Goal: Task Accomplishment & Management: Use online tool/utility

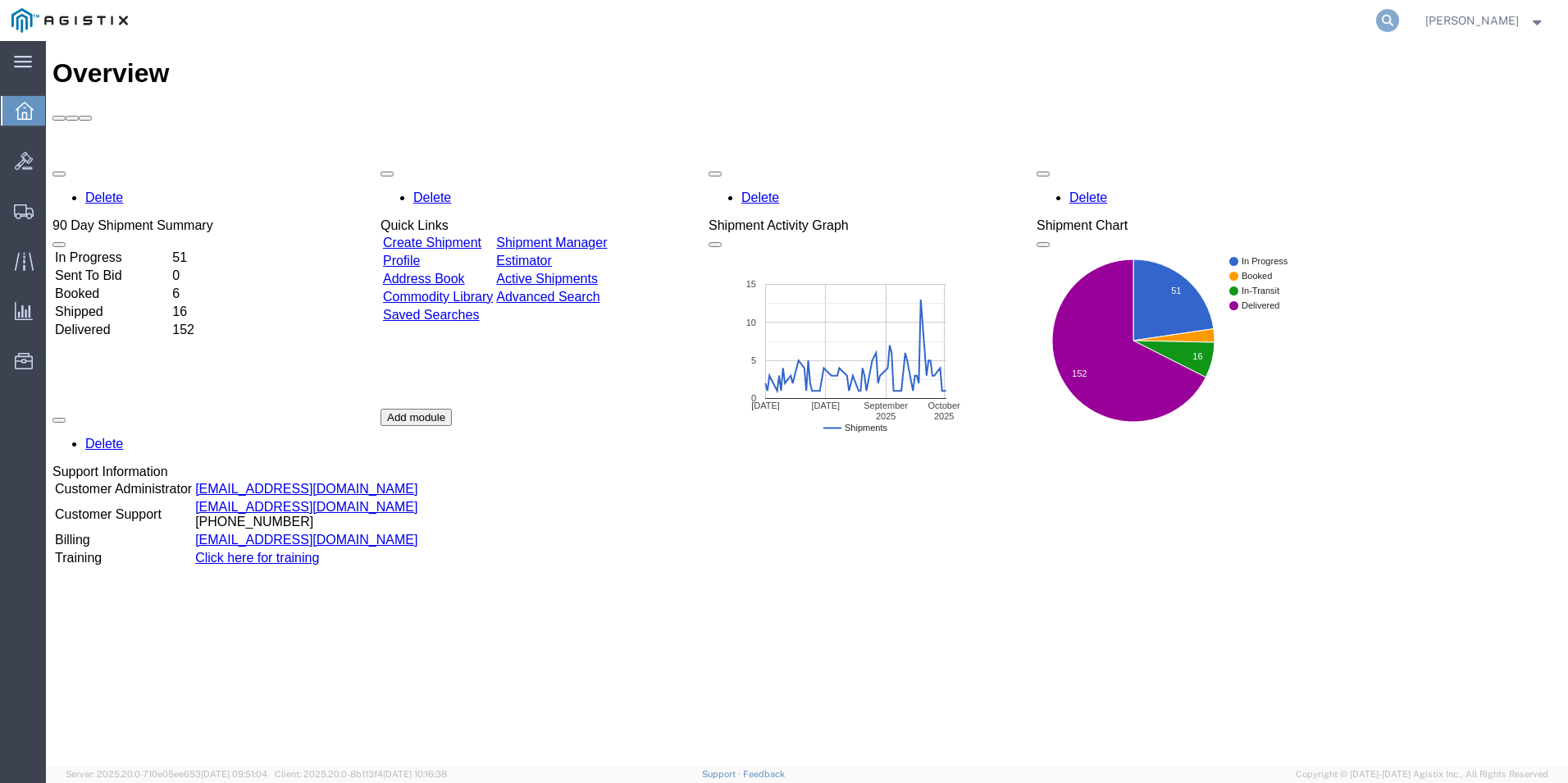
click at [1381, 24] on icon at bounding box center [1388, 20] width 23 height 23
type input "GDIT-71804"
click at [1388, 17] on icon at bounding box center [1388, 20] width 23 height 23
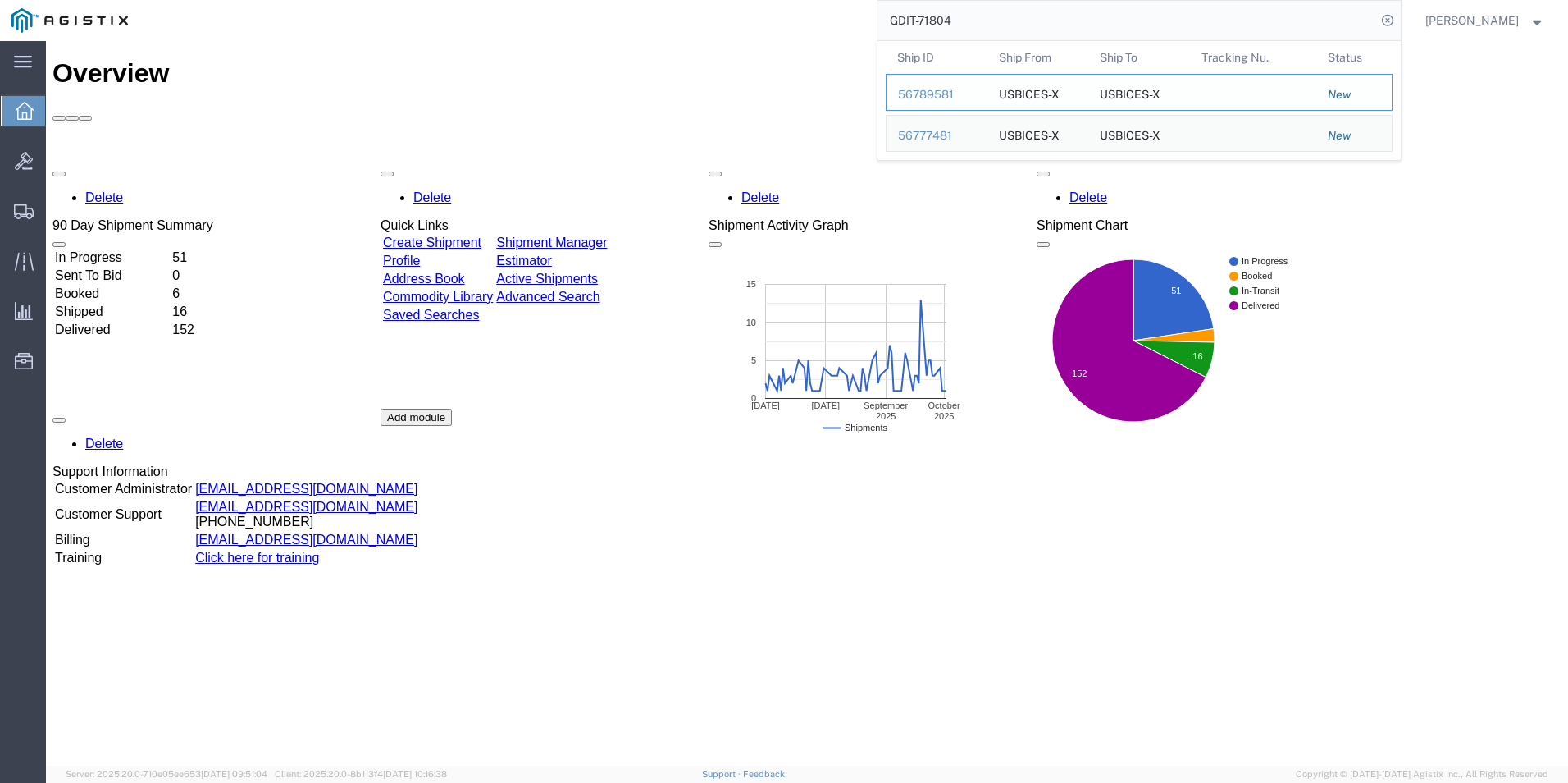
click at [930, 93] on div "56789581" at bounding box center [937, 94] width 78 height 17
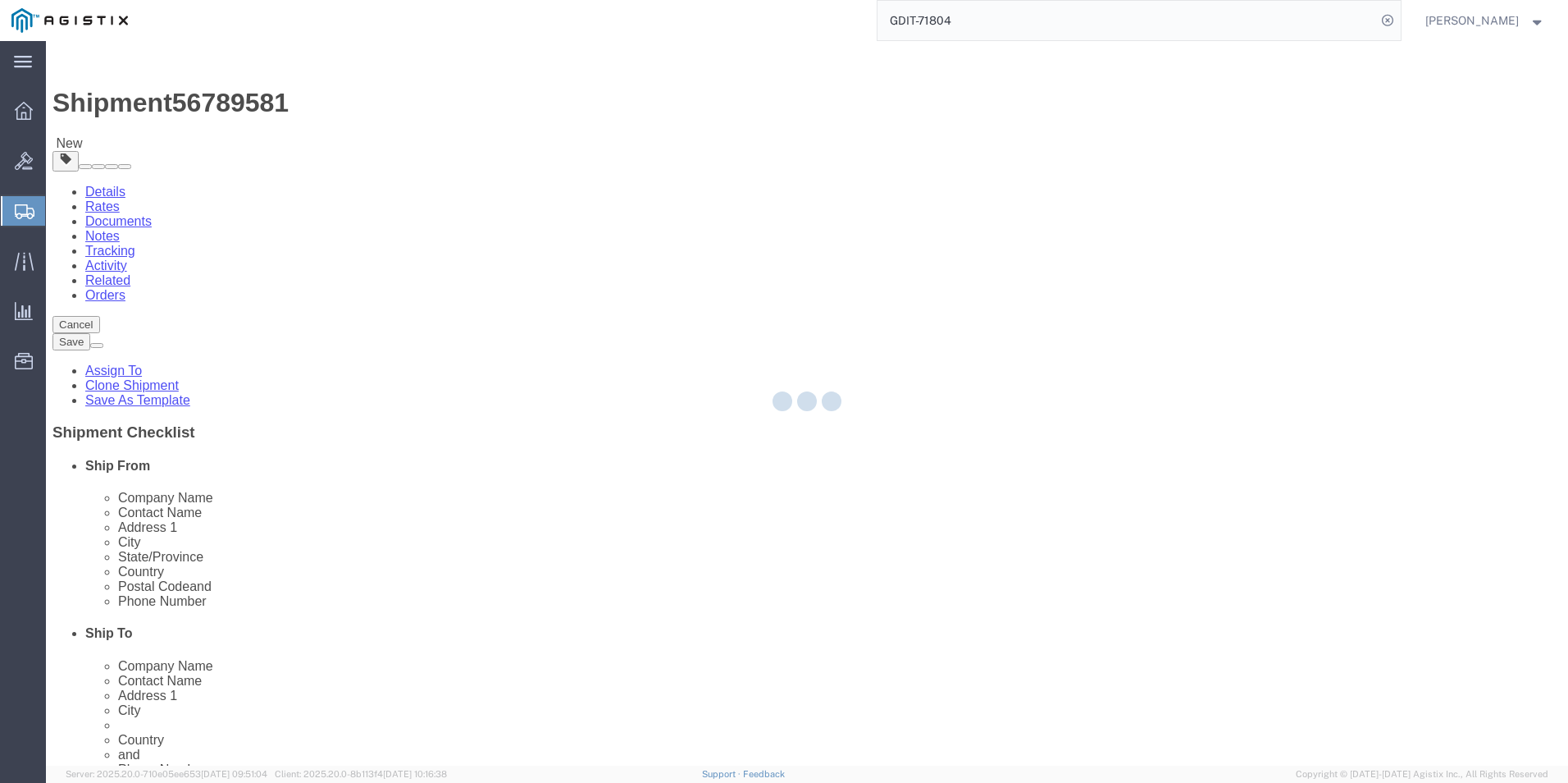
select select "69651"
select select "34239"
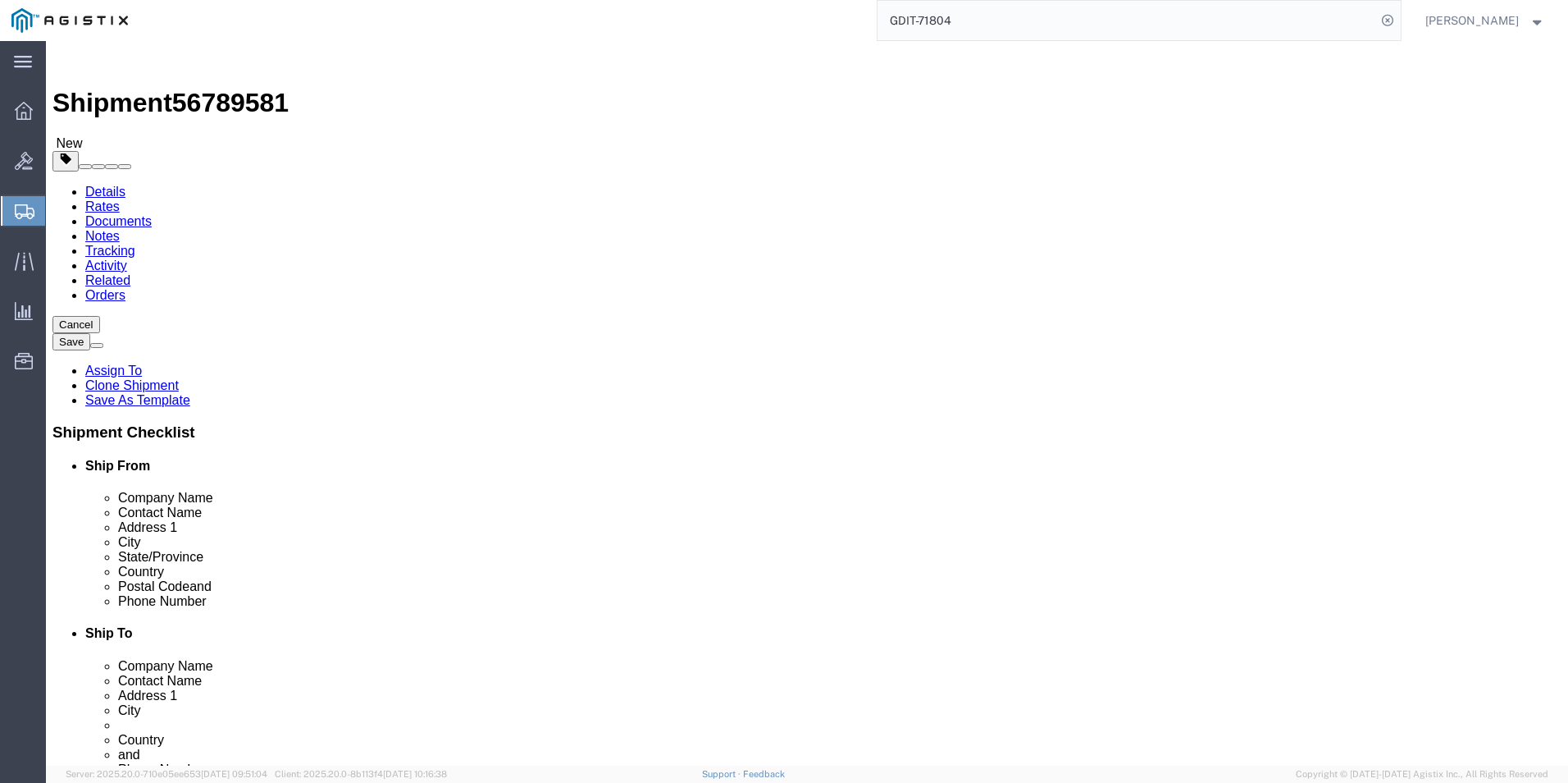
click icon
click button "Rate Shipment"
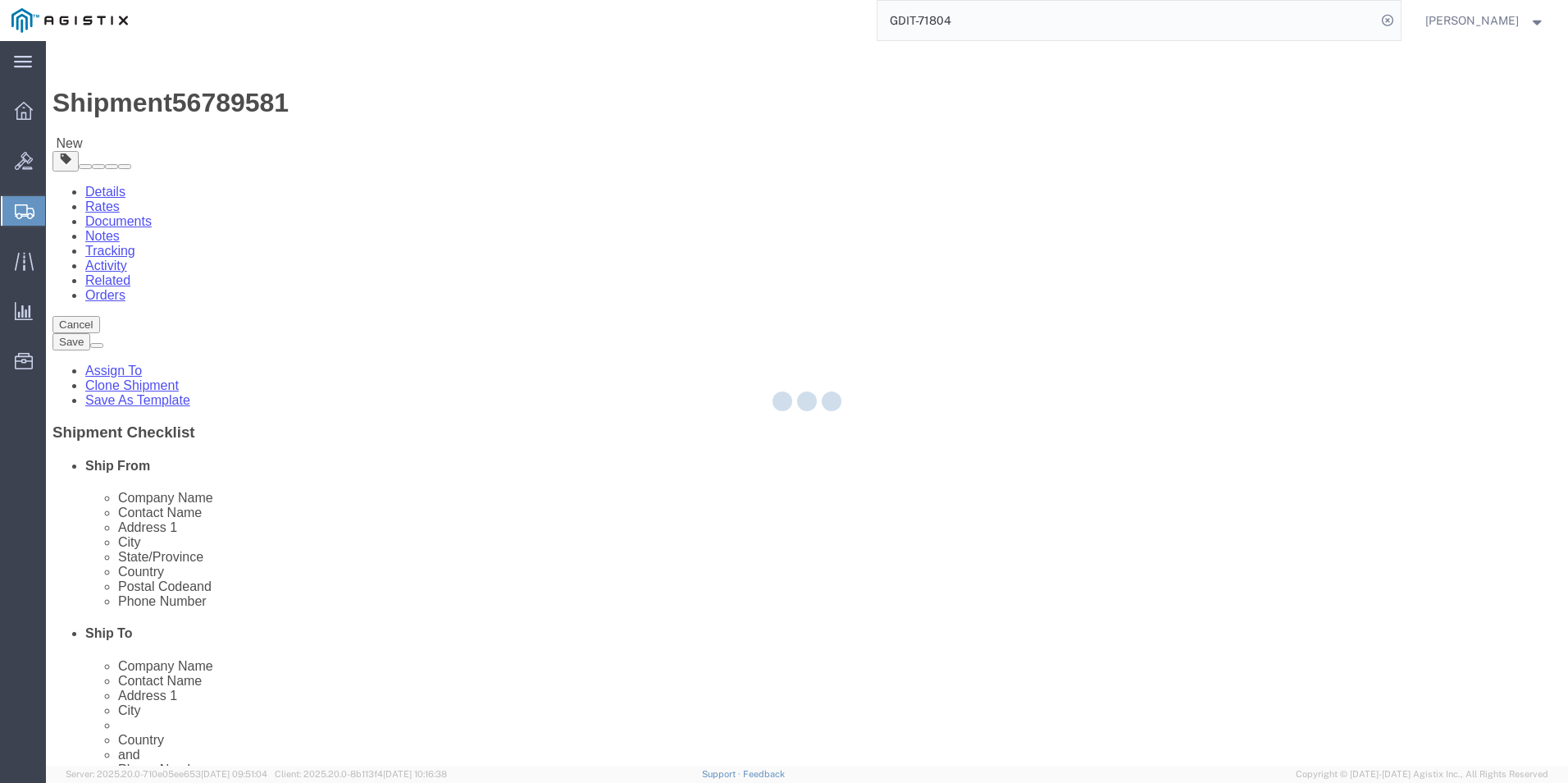
select select "PSNS"
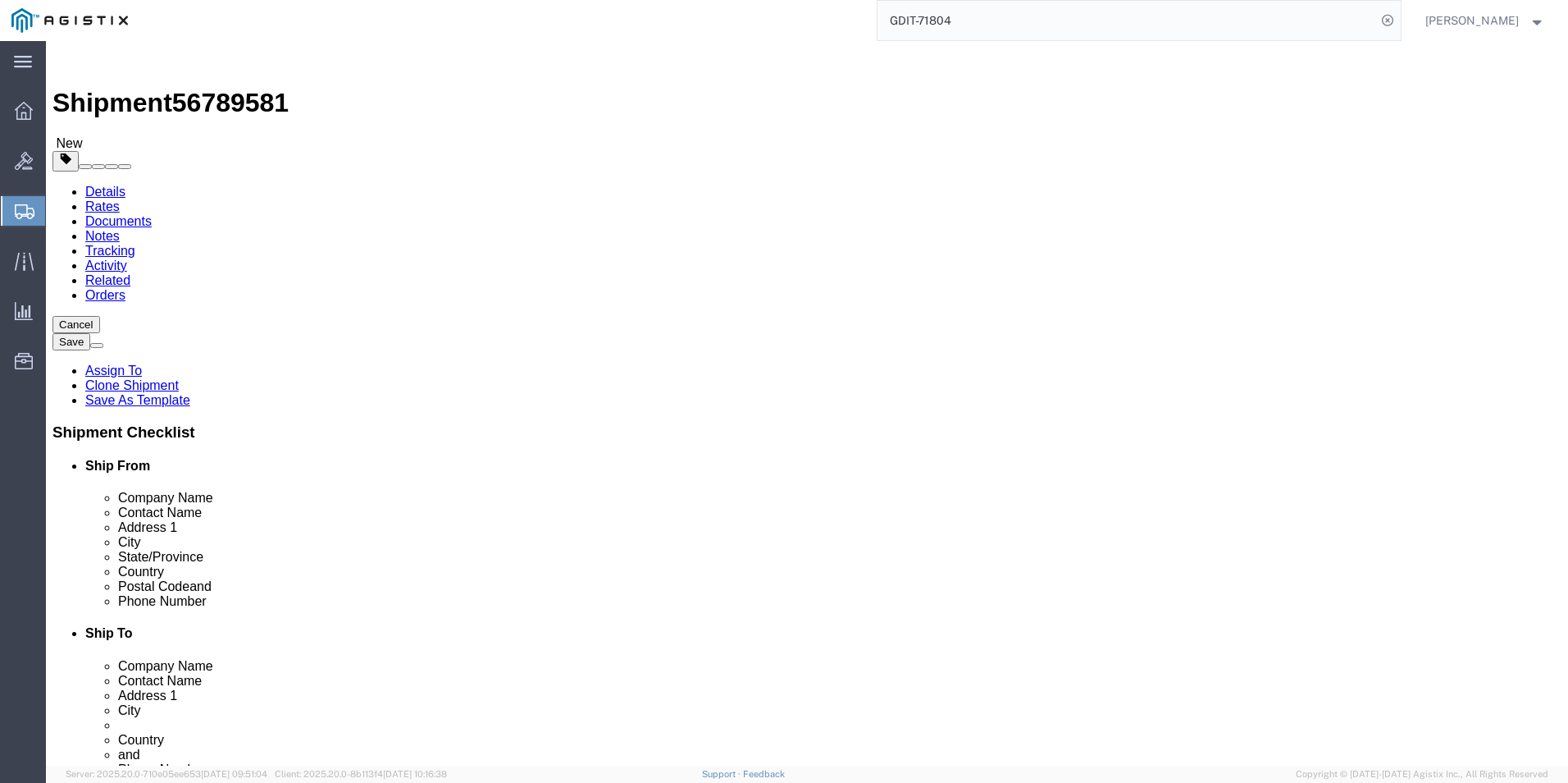
click div "1 x Pallet(s) Standard (Not Stackable) Package Type Select Bale(s) Basket(s) Bo…"
click icon
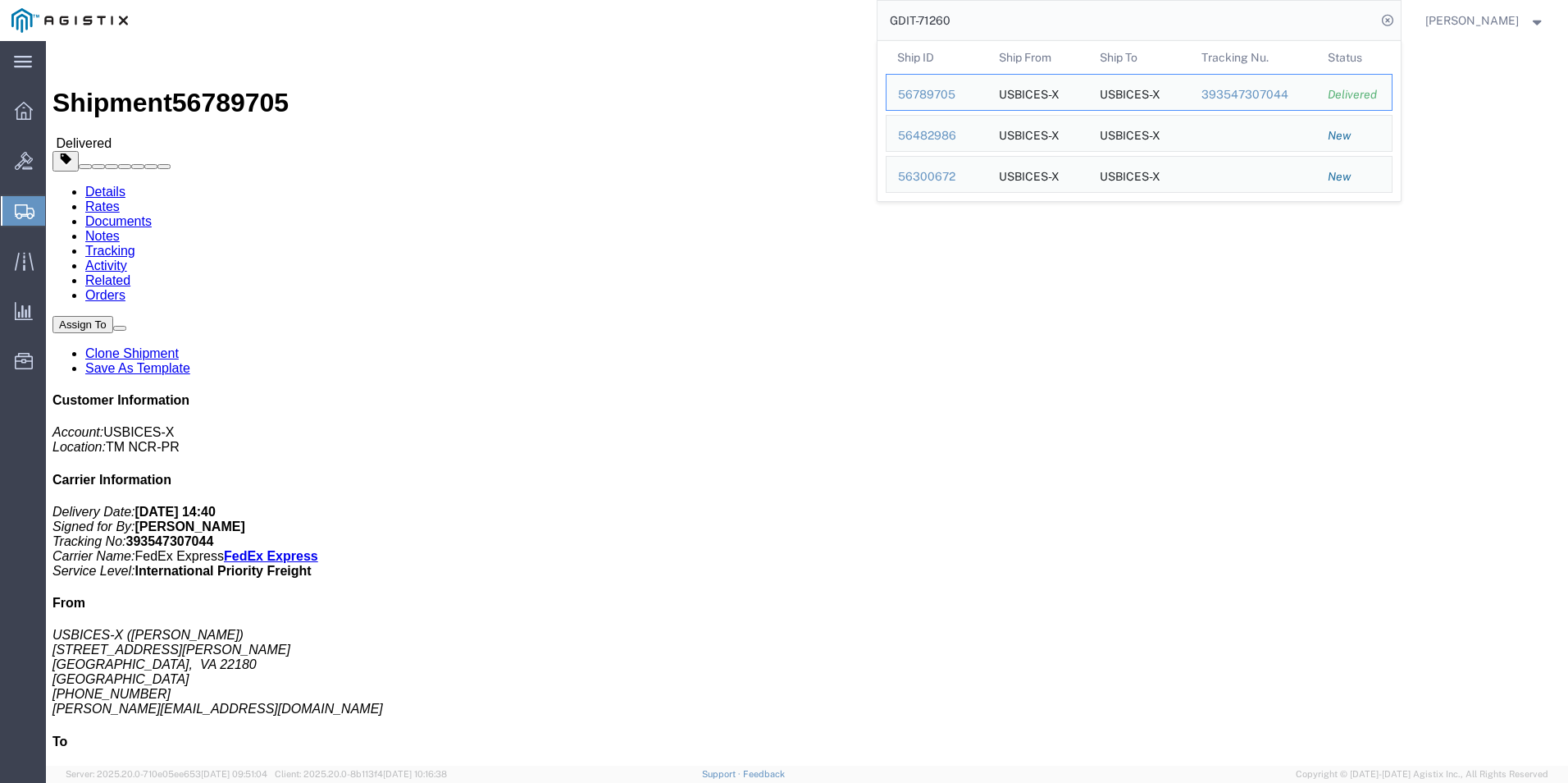
click at [1035, 17] on input "GDIT-71260" at bounding box center [1127, 21] width 499 height 40
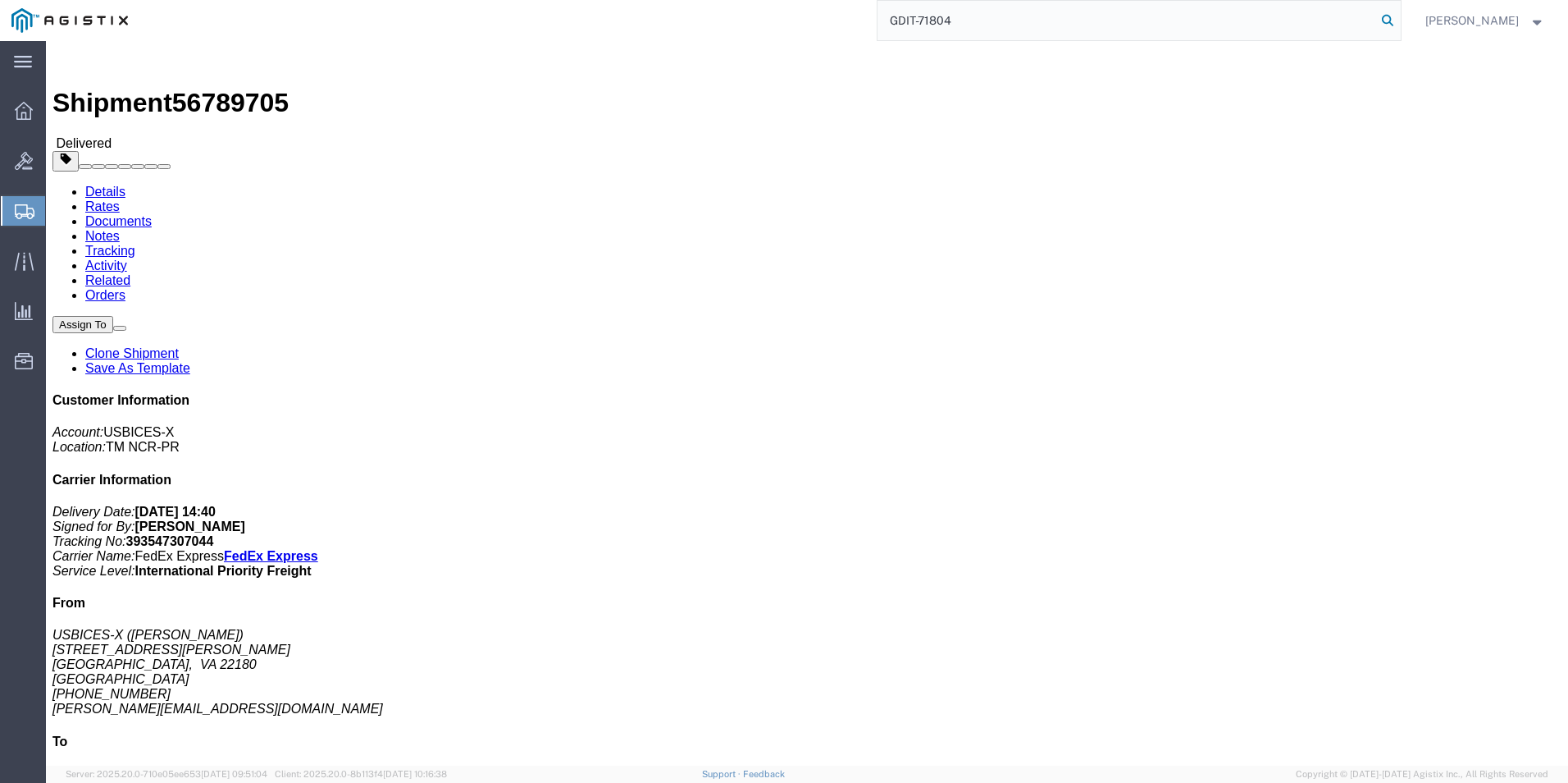
type input "GDIT-71804"
click at [1389, 23] on icon at bounding box center [1388, 20] width 23 height 23
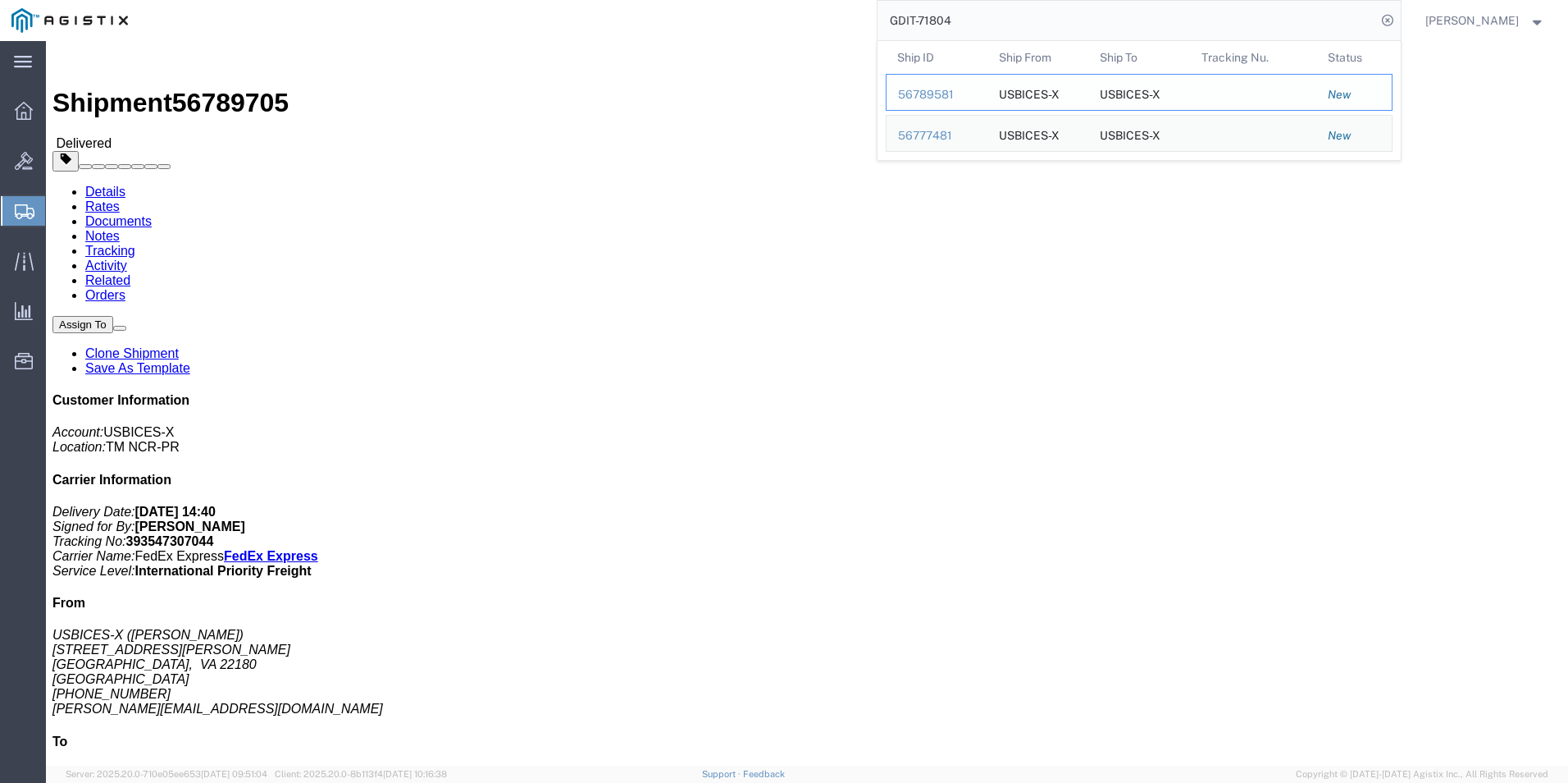
click at [940, 98] on div "56789581" at bounding box center [937, 94] width 78 height 17
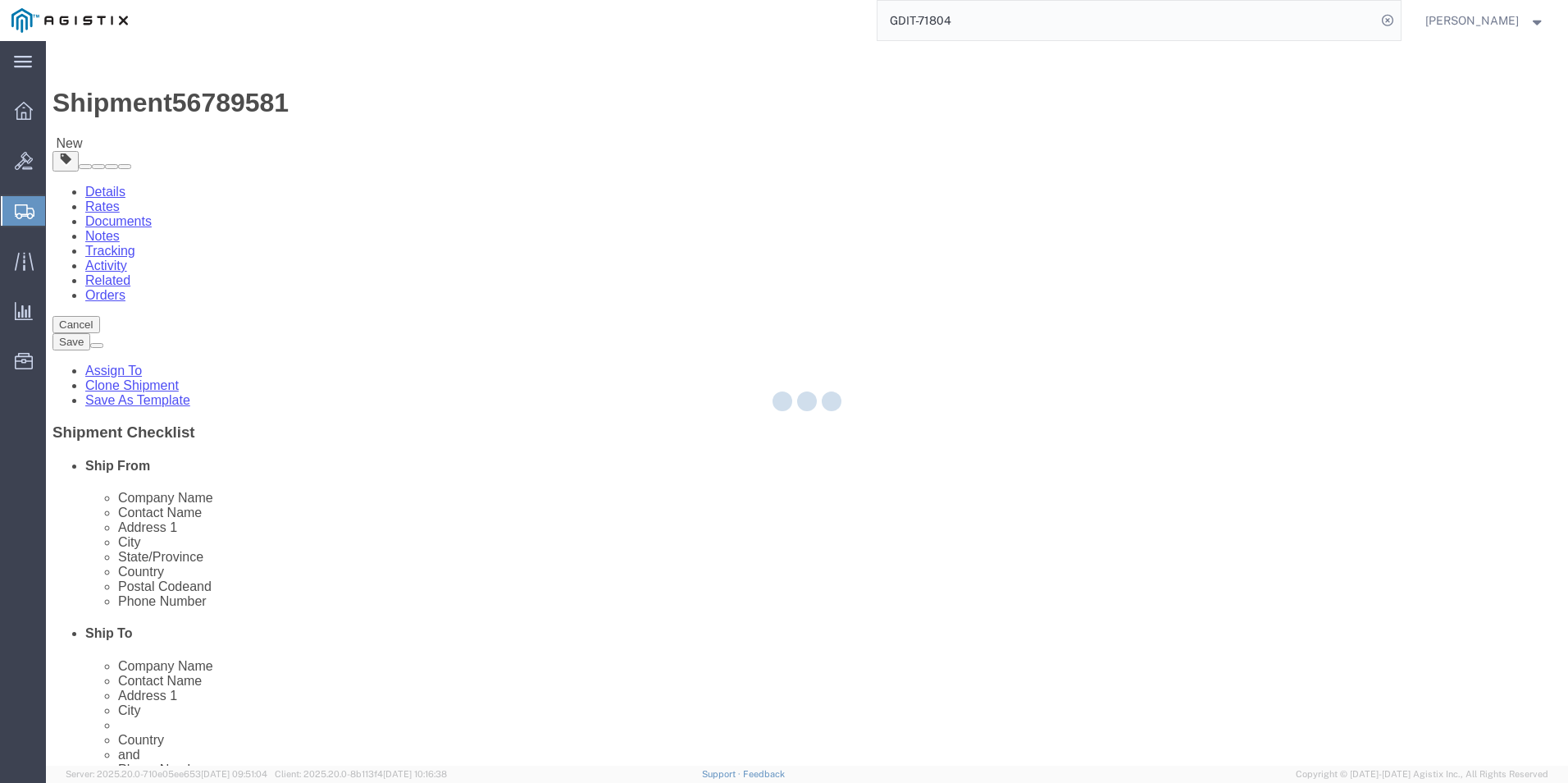
select select "69651"
select select "34239"
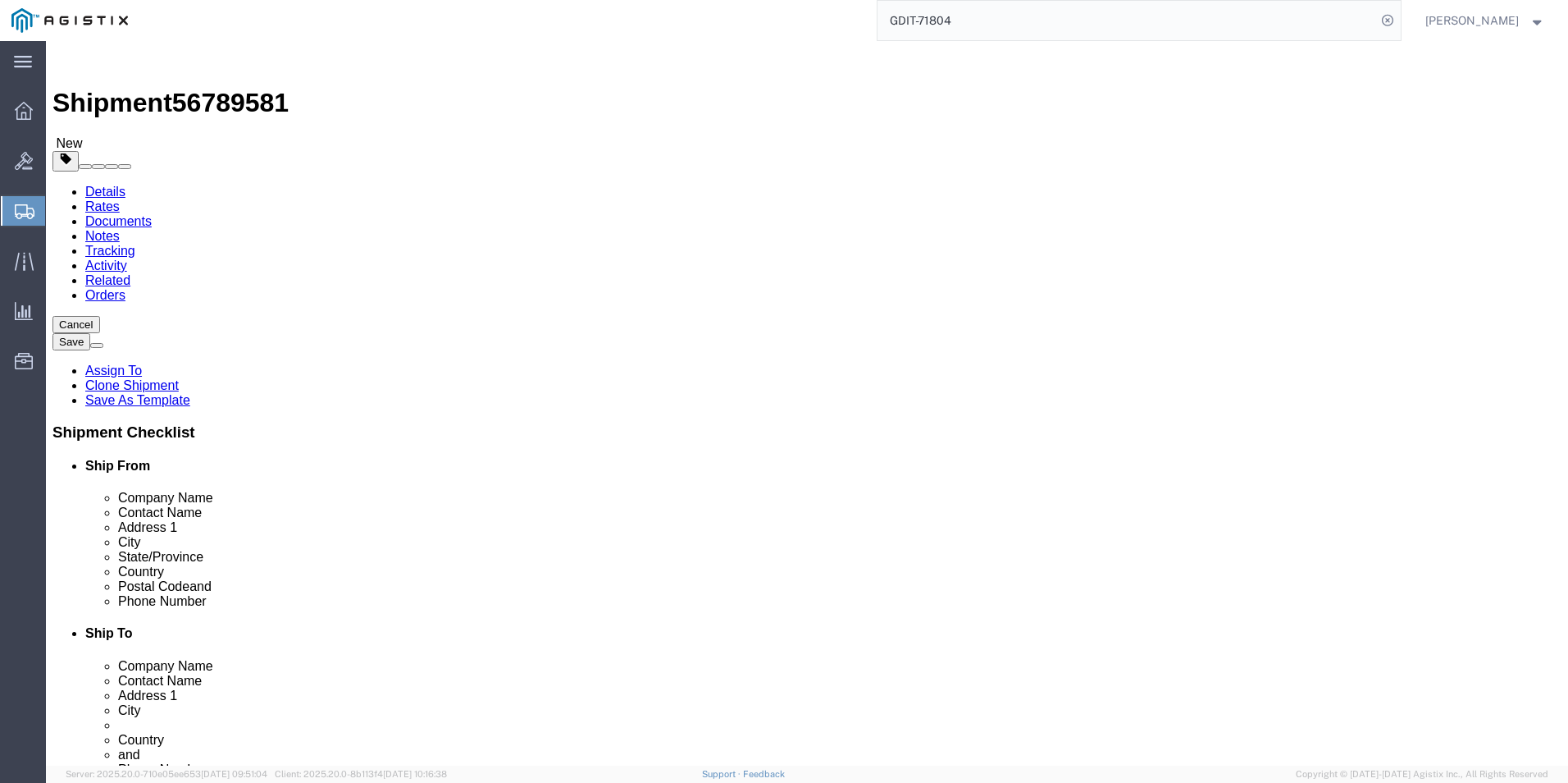
click icon
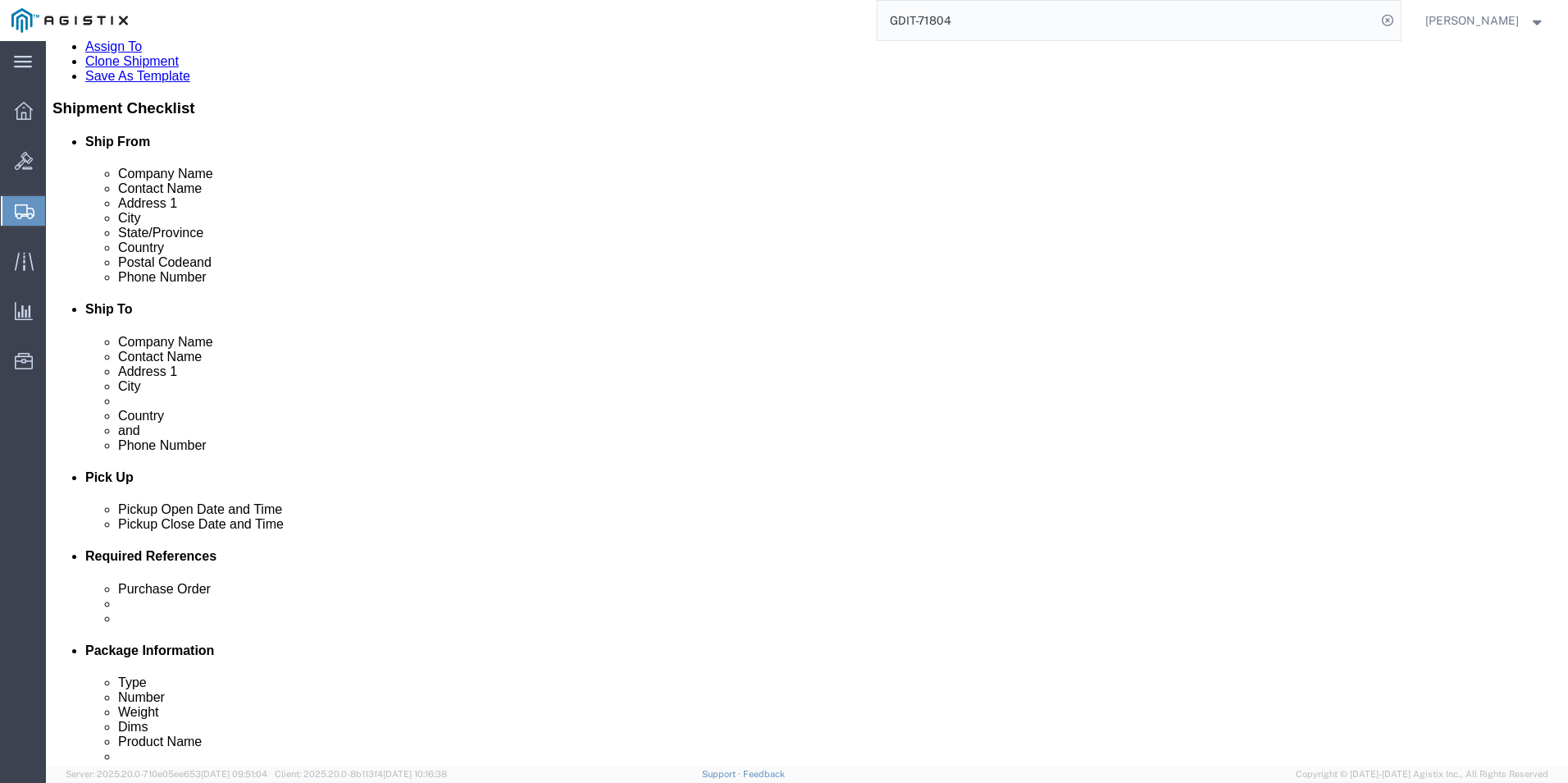
scroll to position [328, 0]
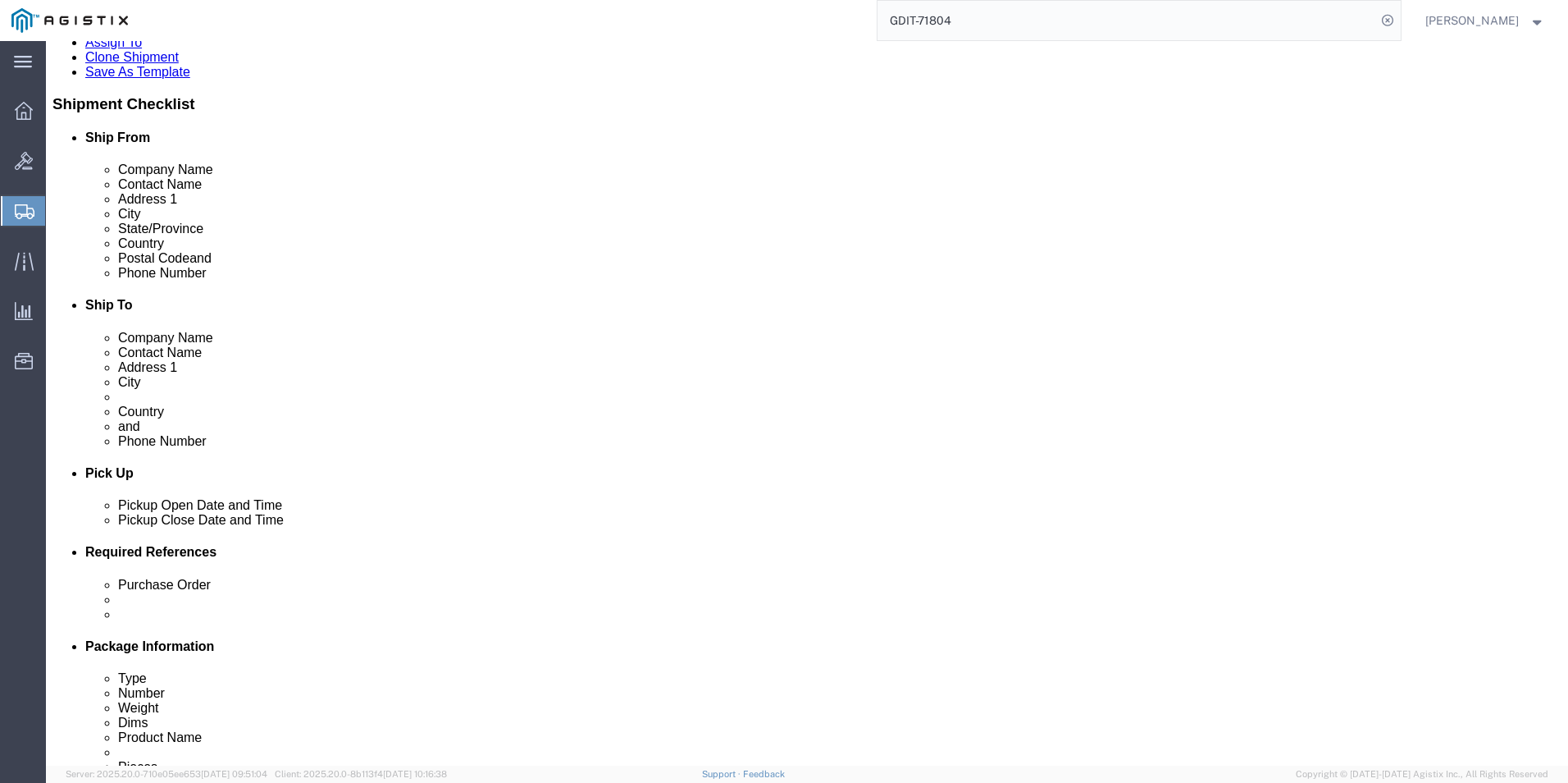
click dd "4644.00 USD"
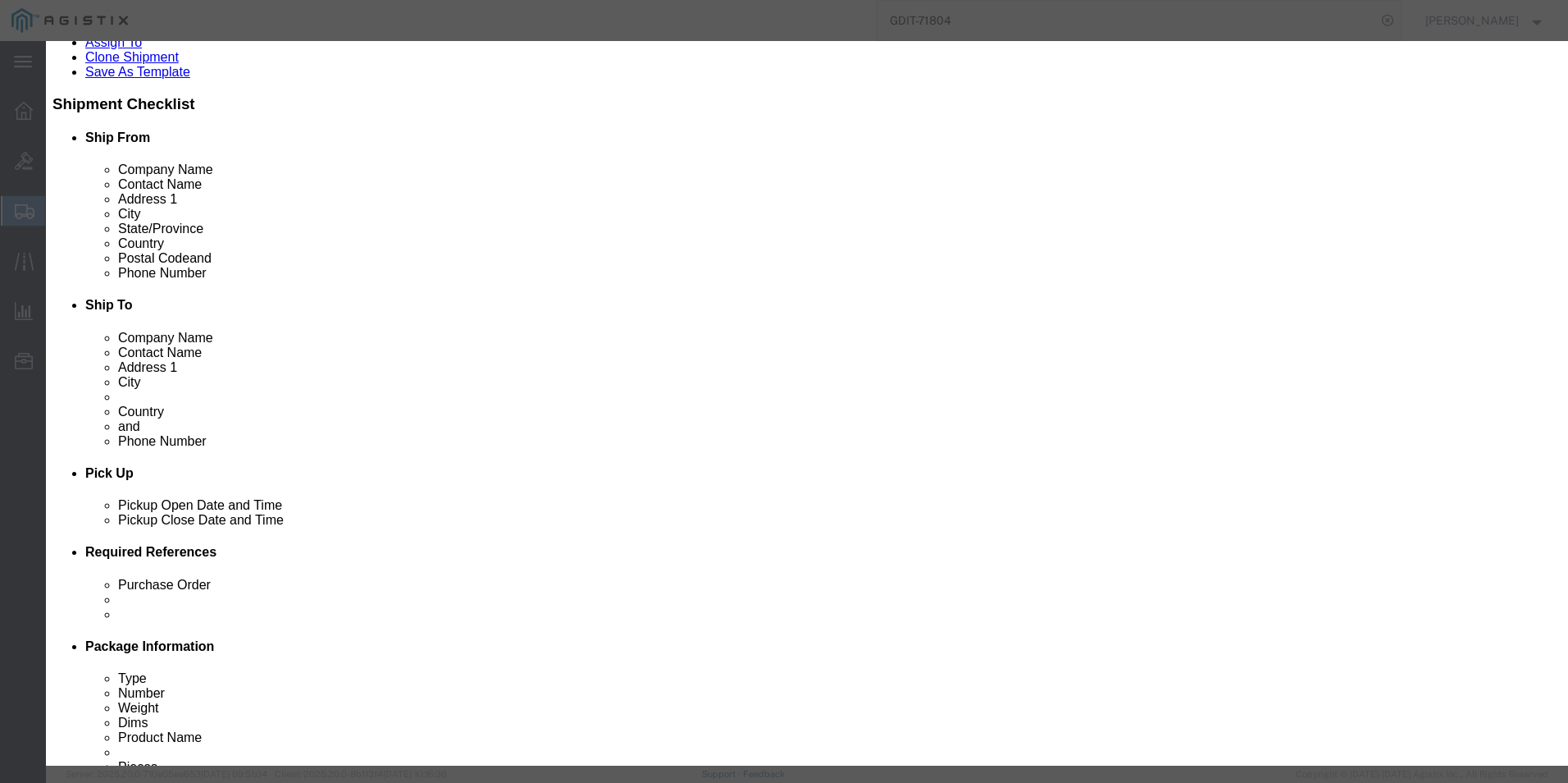
click icon "button"
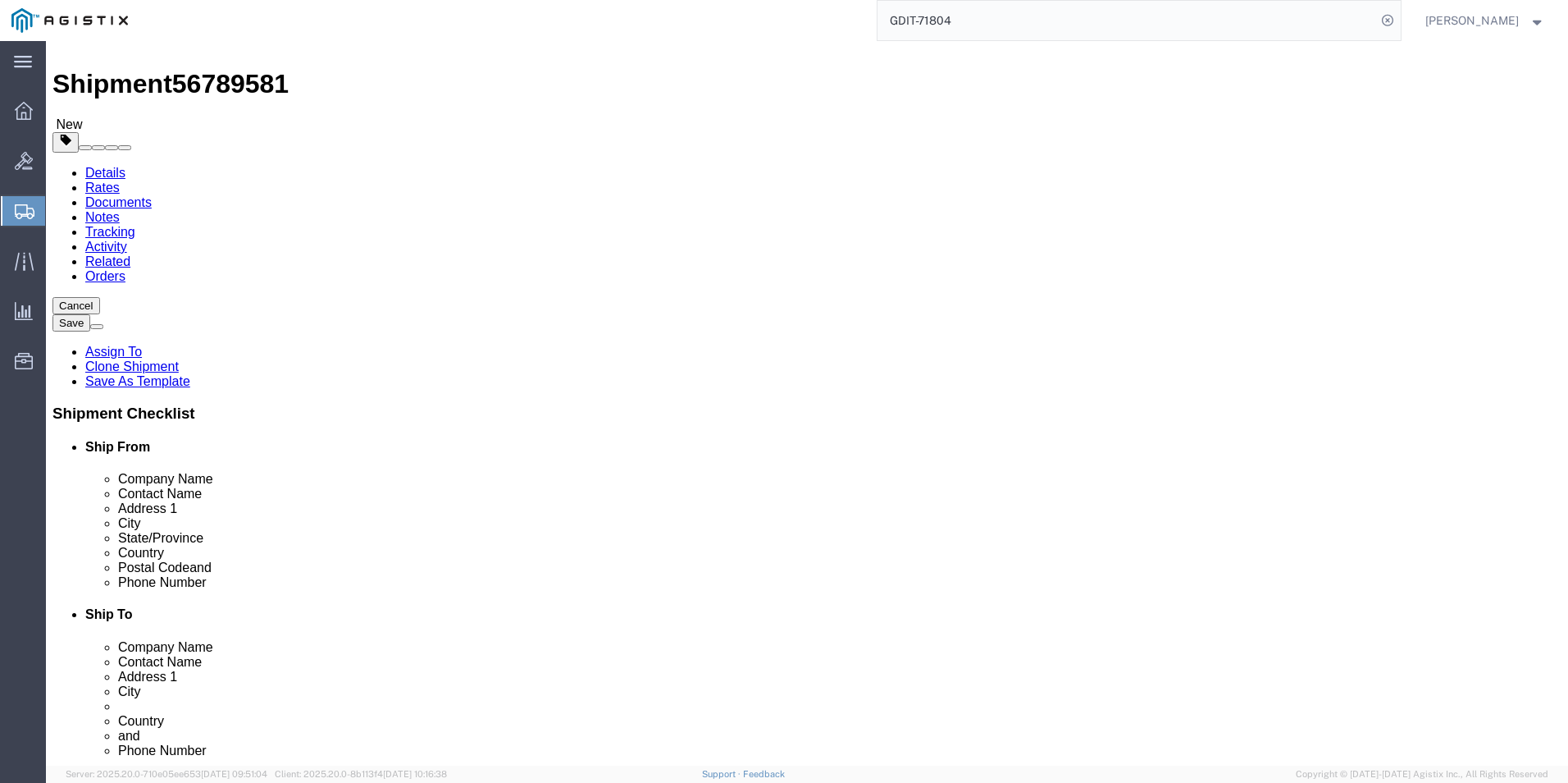
scroll to position [82, 0]
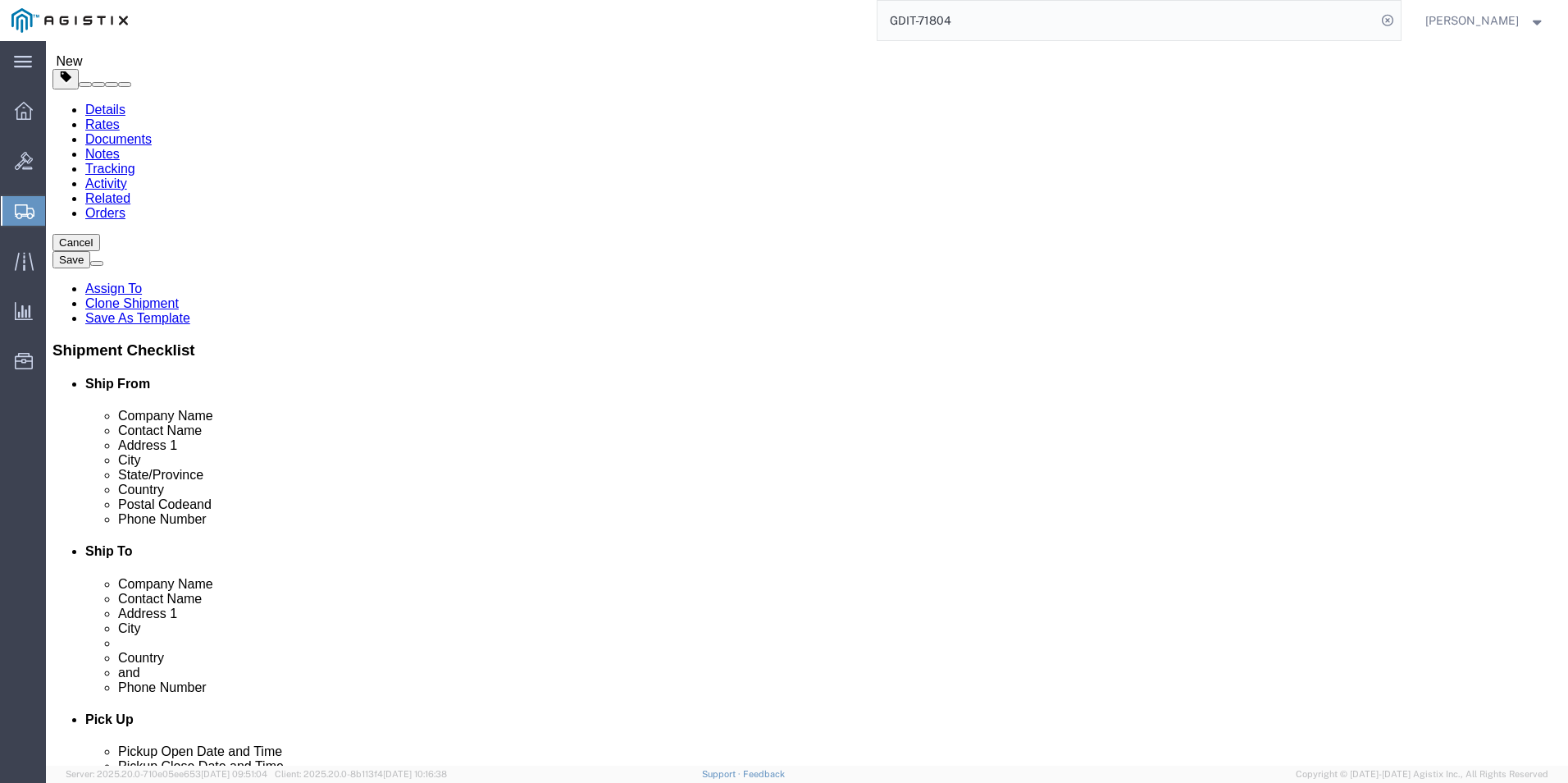
click div "Pieces: 1.00 Each Total value: 22845.12 USD"
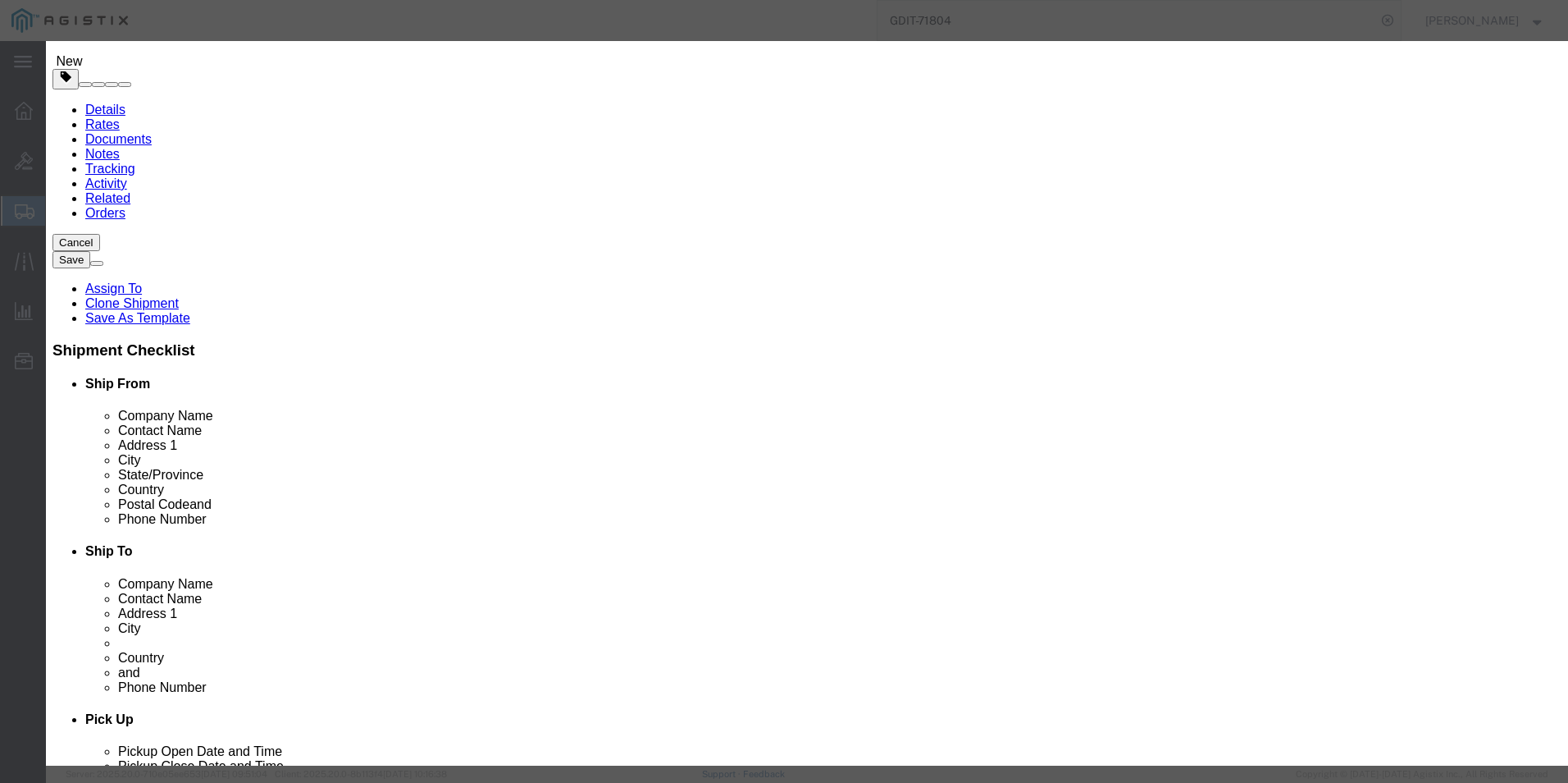
click icon "button"
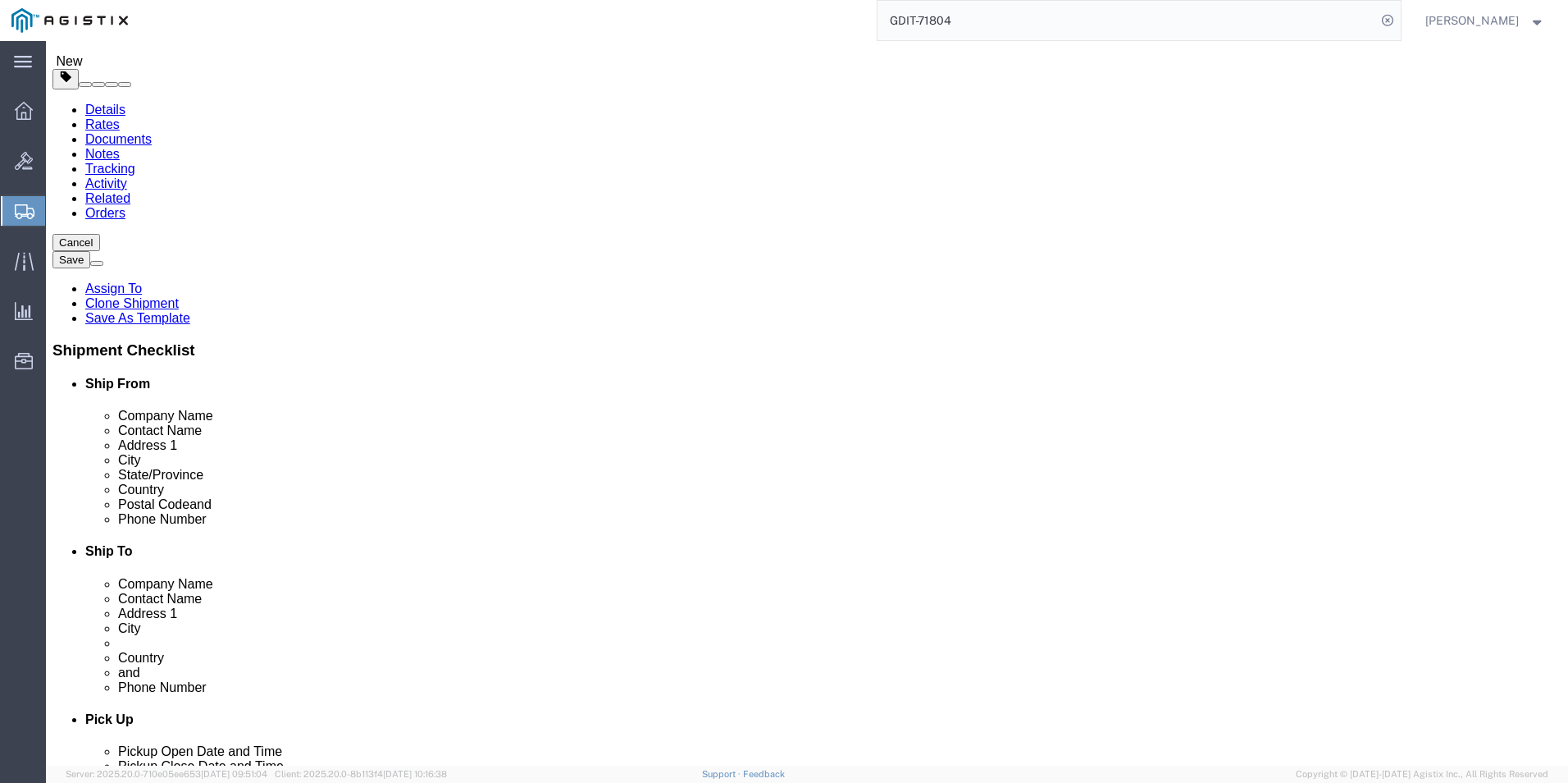
click div "Pieces: 1.00 Each Total value: 9844.90 USD"
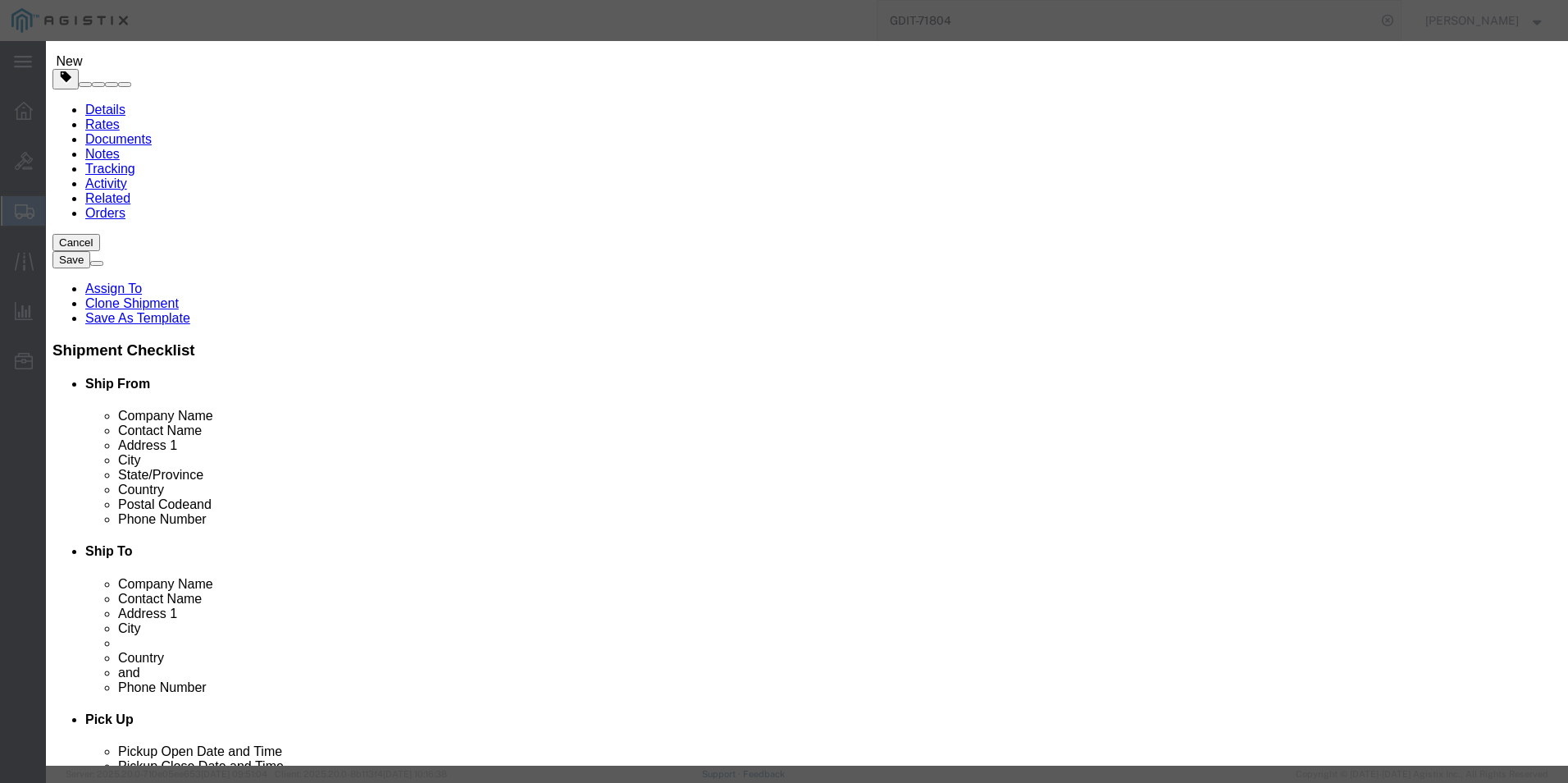
click icon "button"
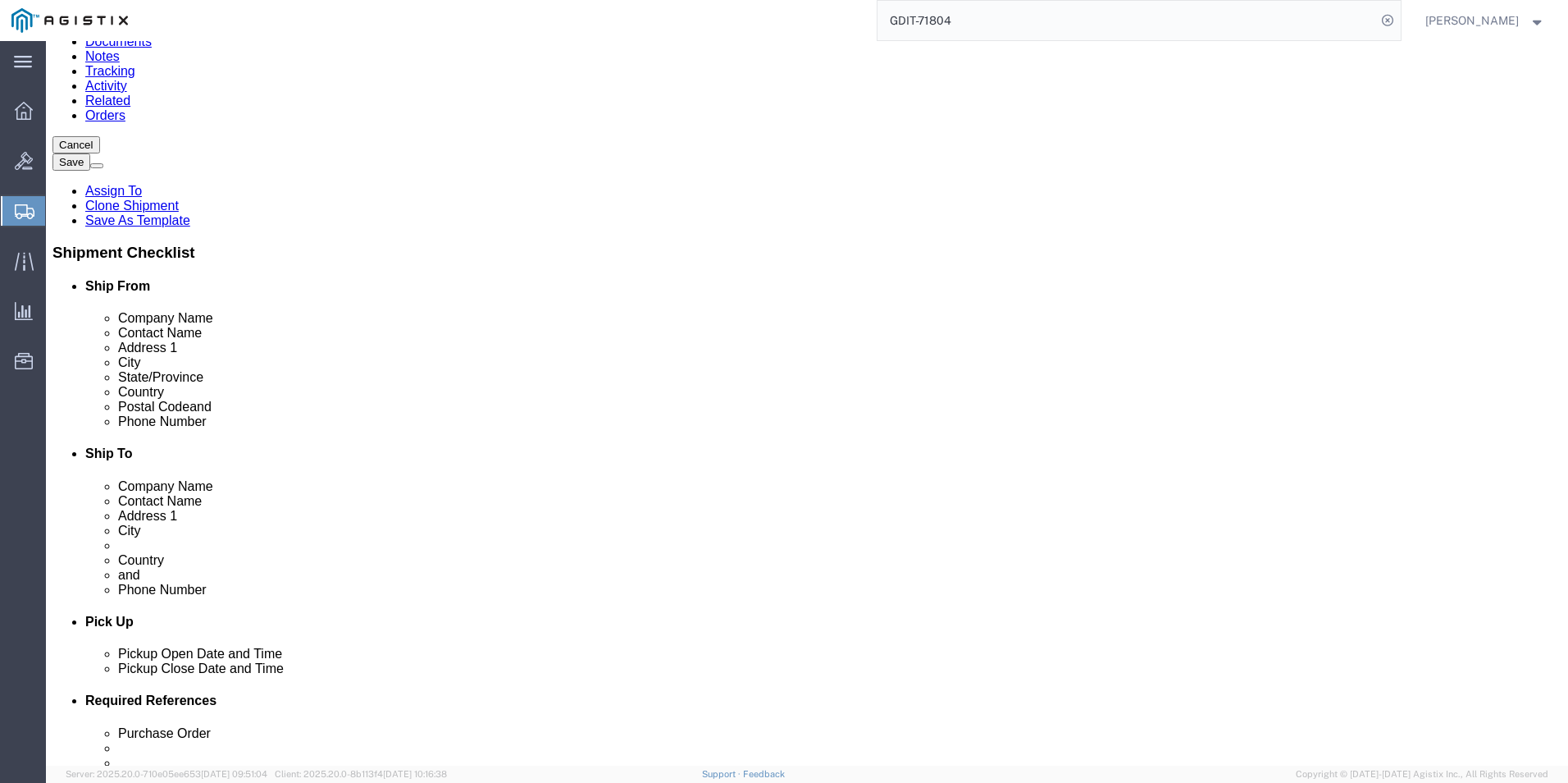
scroll to position [246, 0]
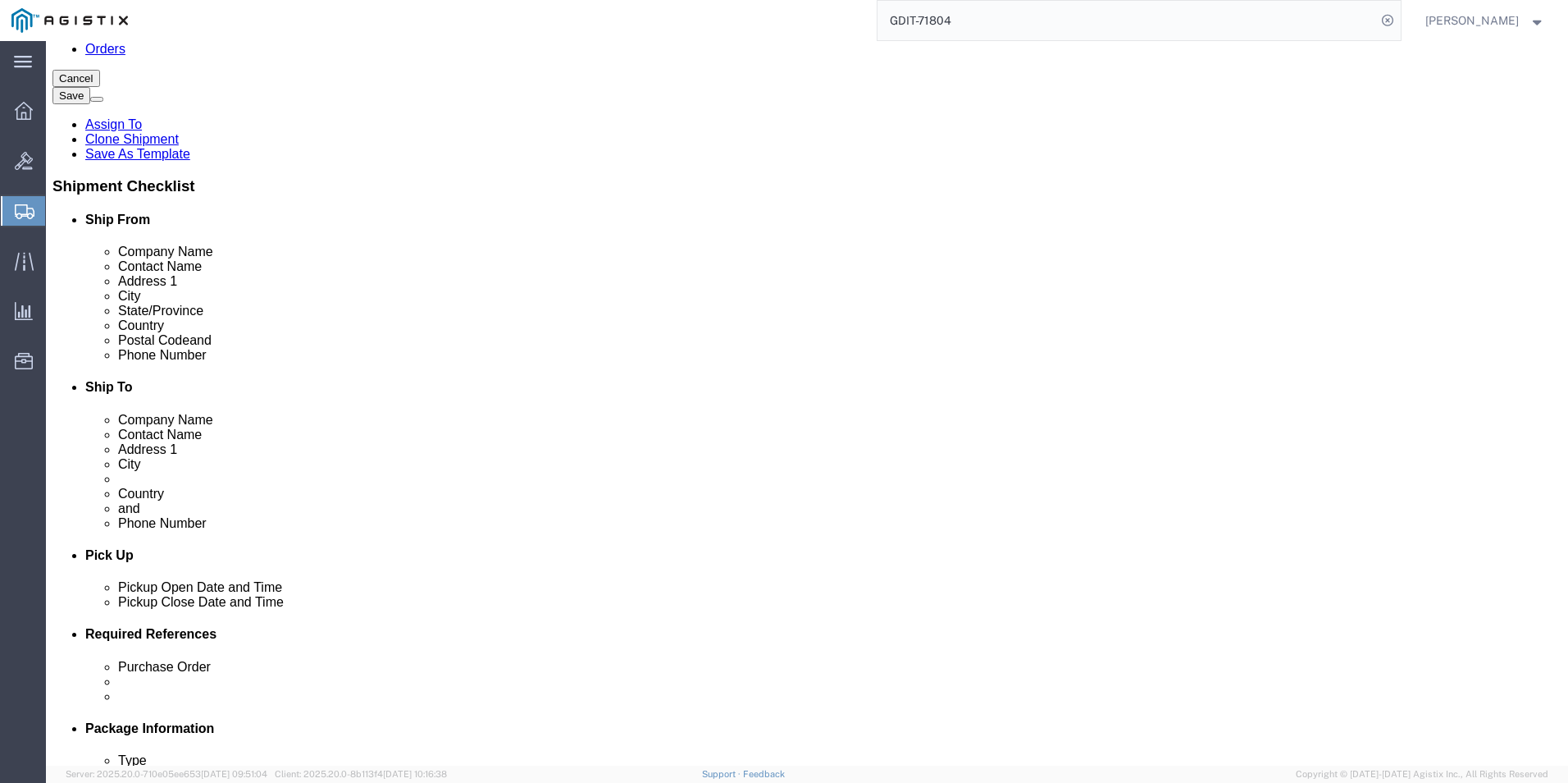
click dd "15156.74 USD"
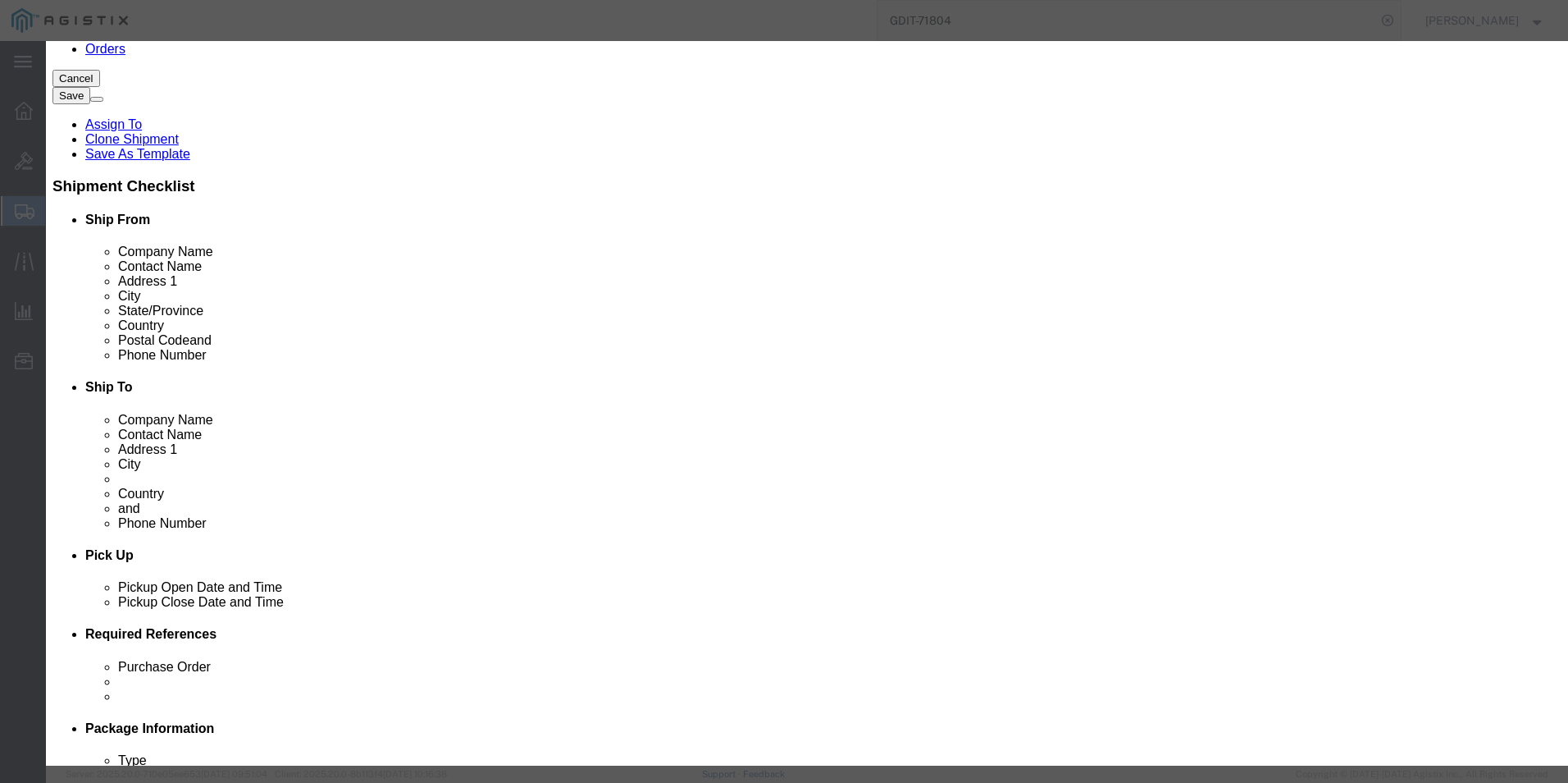
click button
drag, startPoint x: 577, startPoint y: 330, endPoint x: 450, endPoint y: 335, distance: 127.1
click div "Model GLC-10G-SR++="
click icon "button"
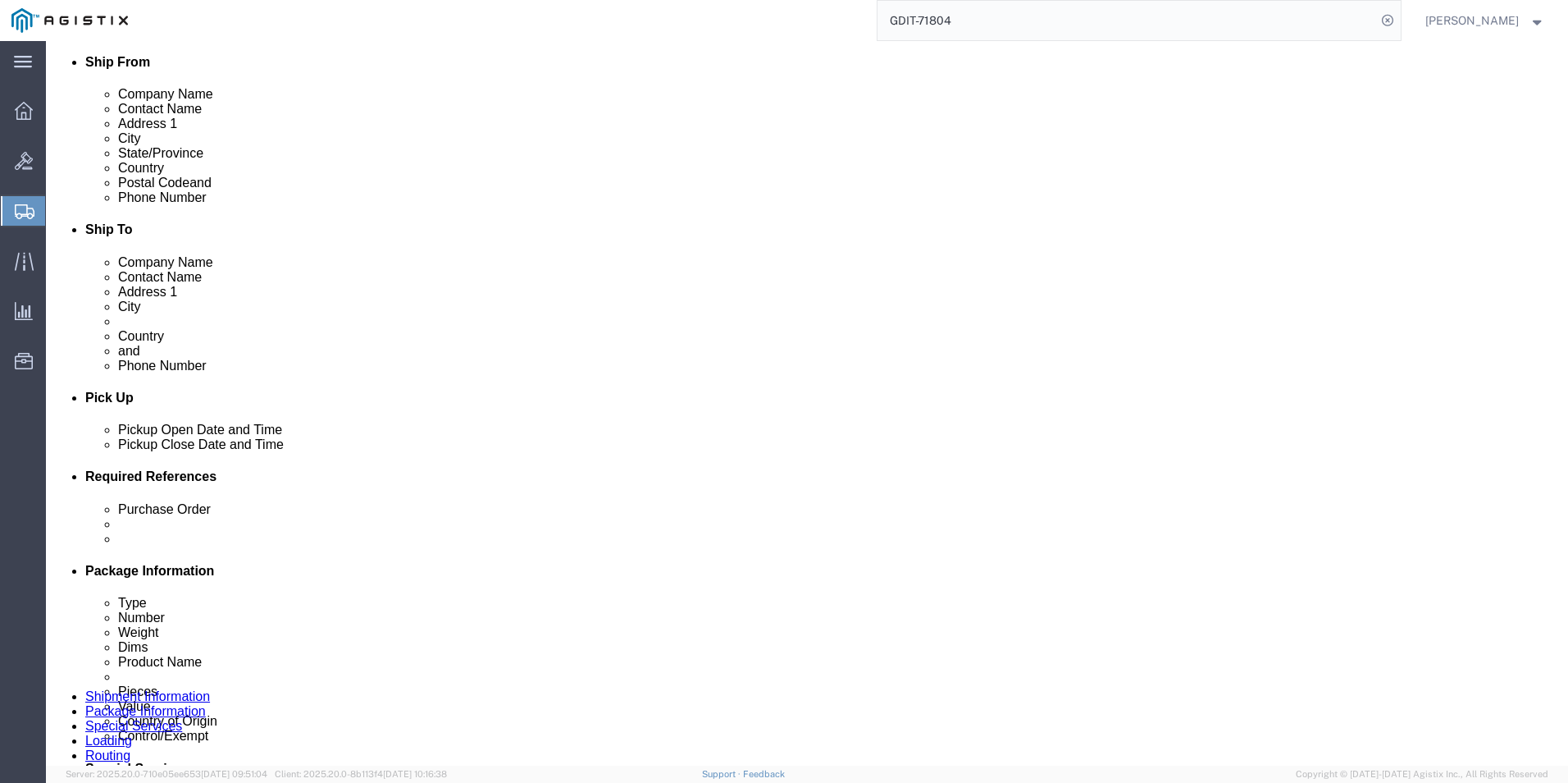
scroll to position [410, 0]
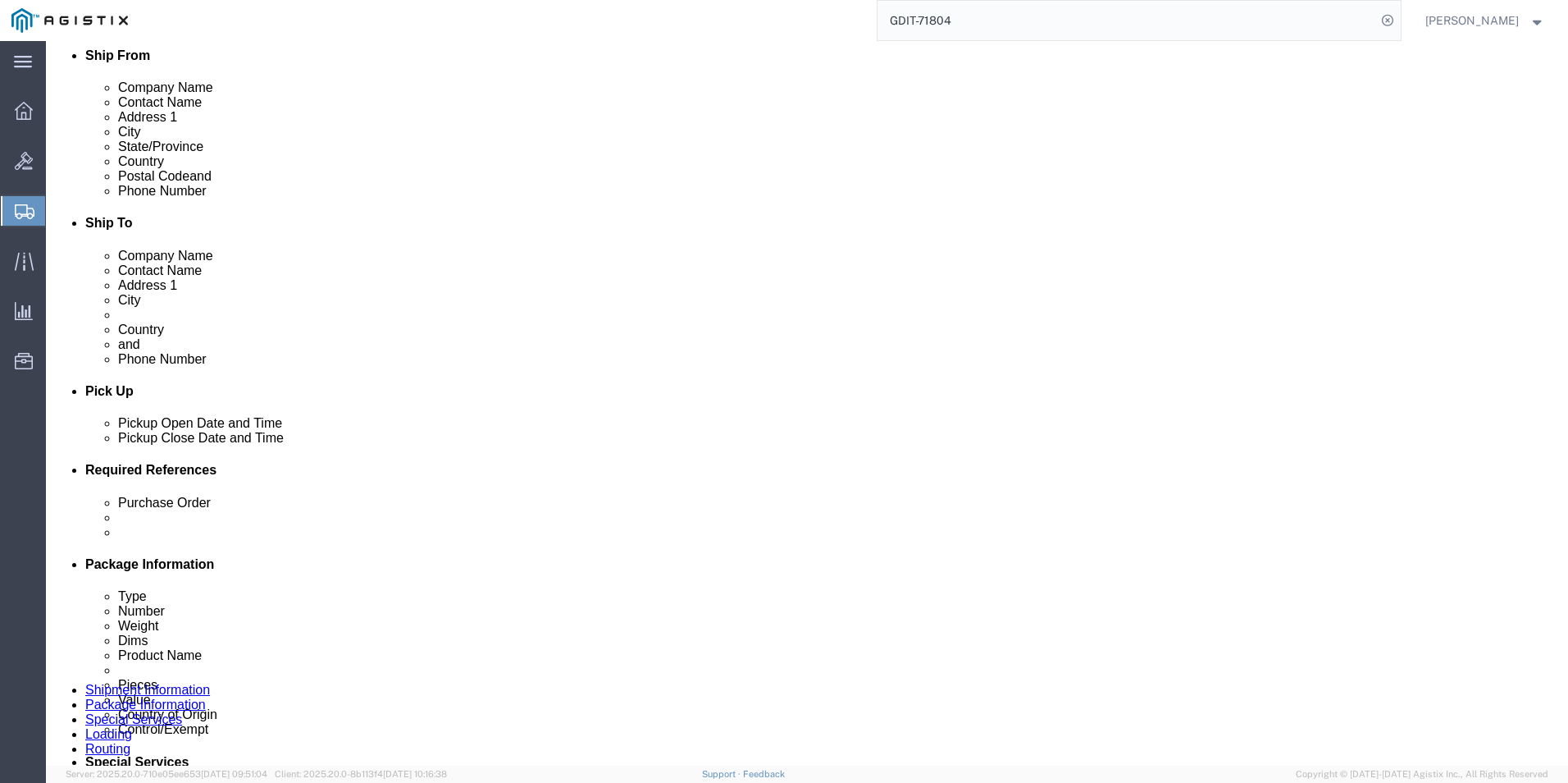
click dd "15.00 Each"
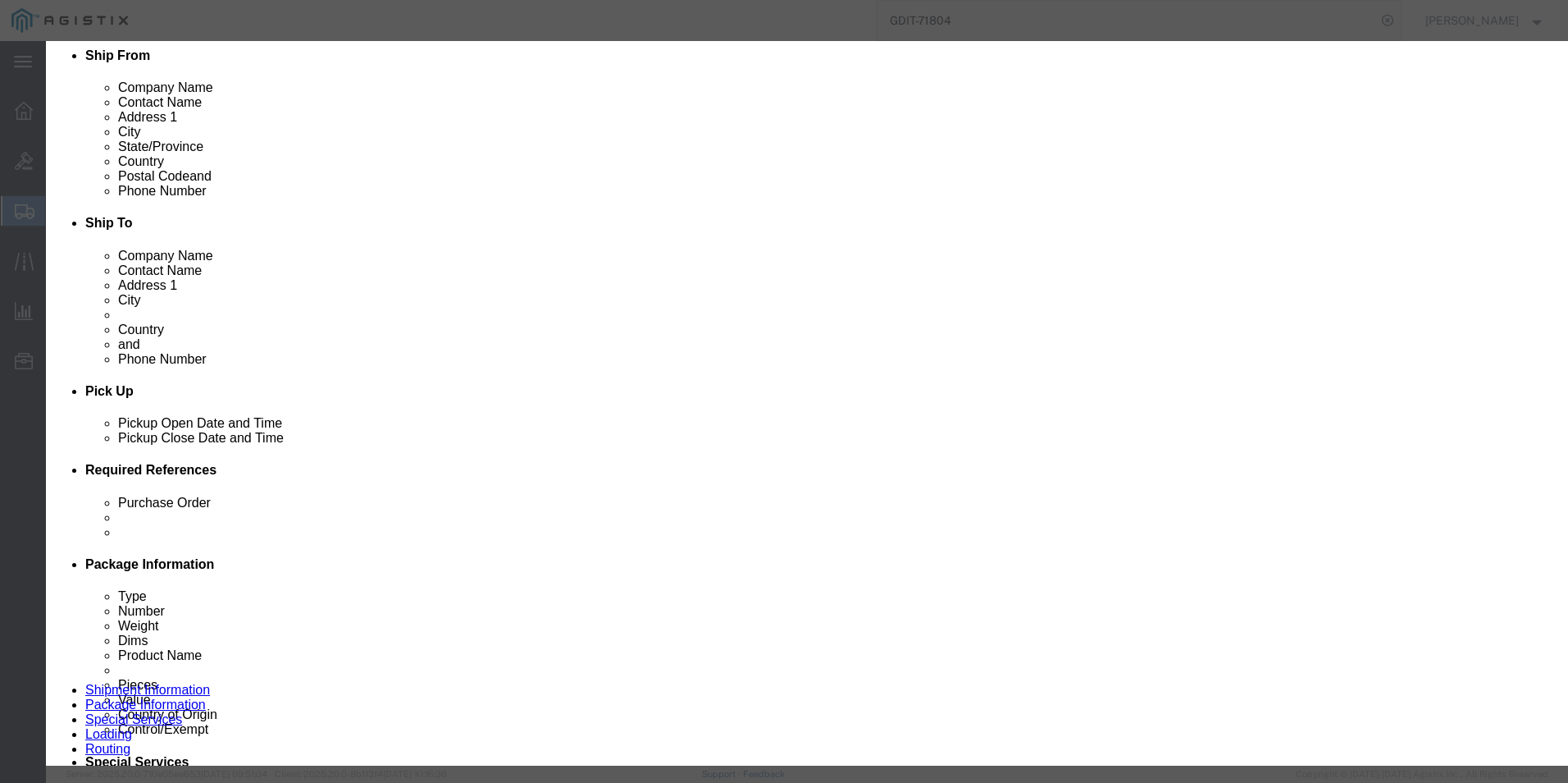
drag, startPoint x: 481, startPoint y: 585, endPoint x: 544, endPoint y: 589, distance: 63.1
drag, startPoint x: 549, startPoint y: 578, endPoint x: 479, endPoint y: 586, distance: 70.5
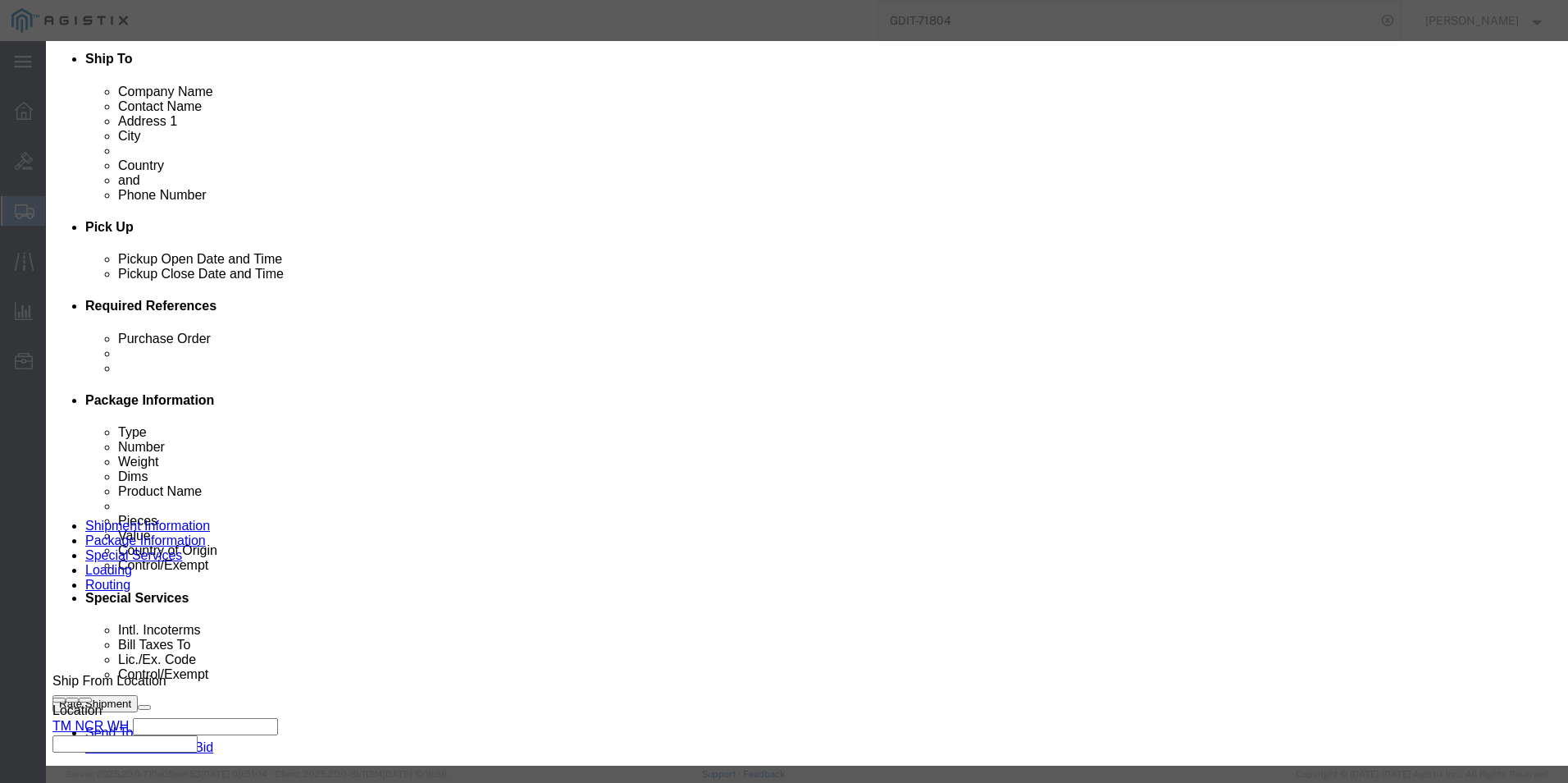
scroll to position [656, 0]
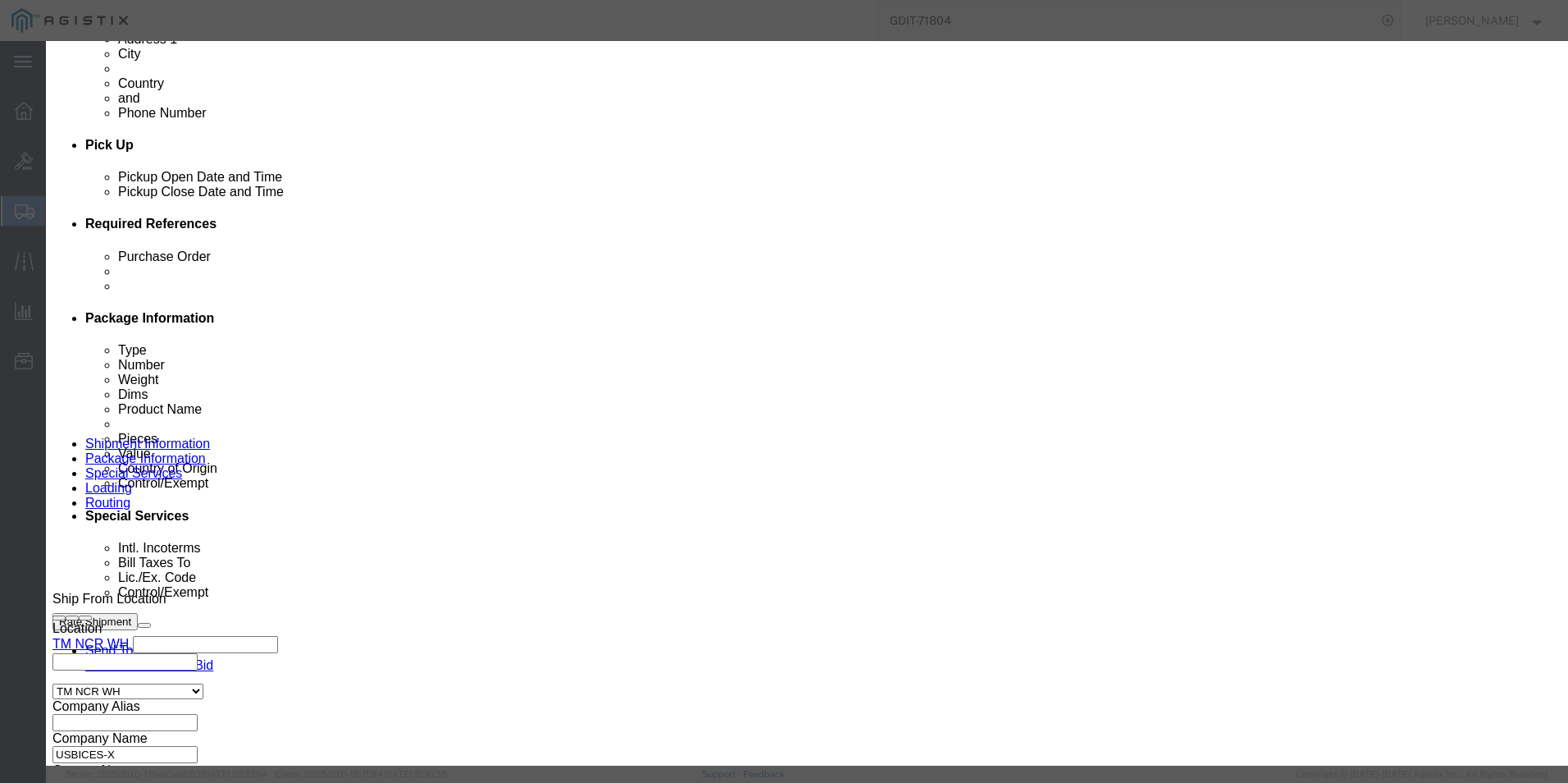
click button
type input "8517620090"
click input "text"
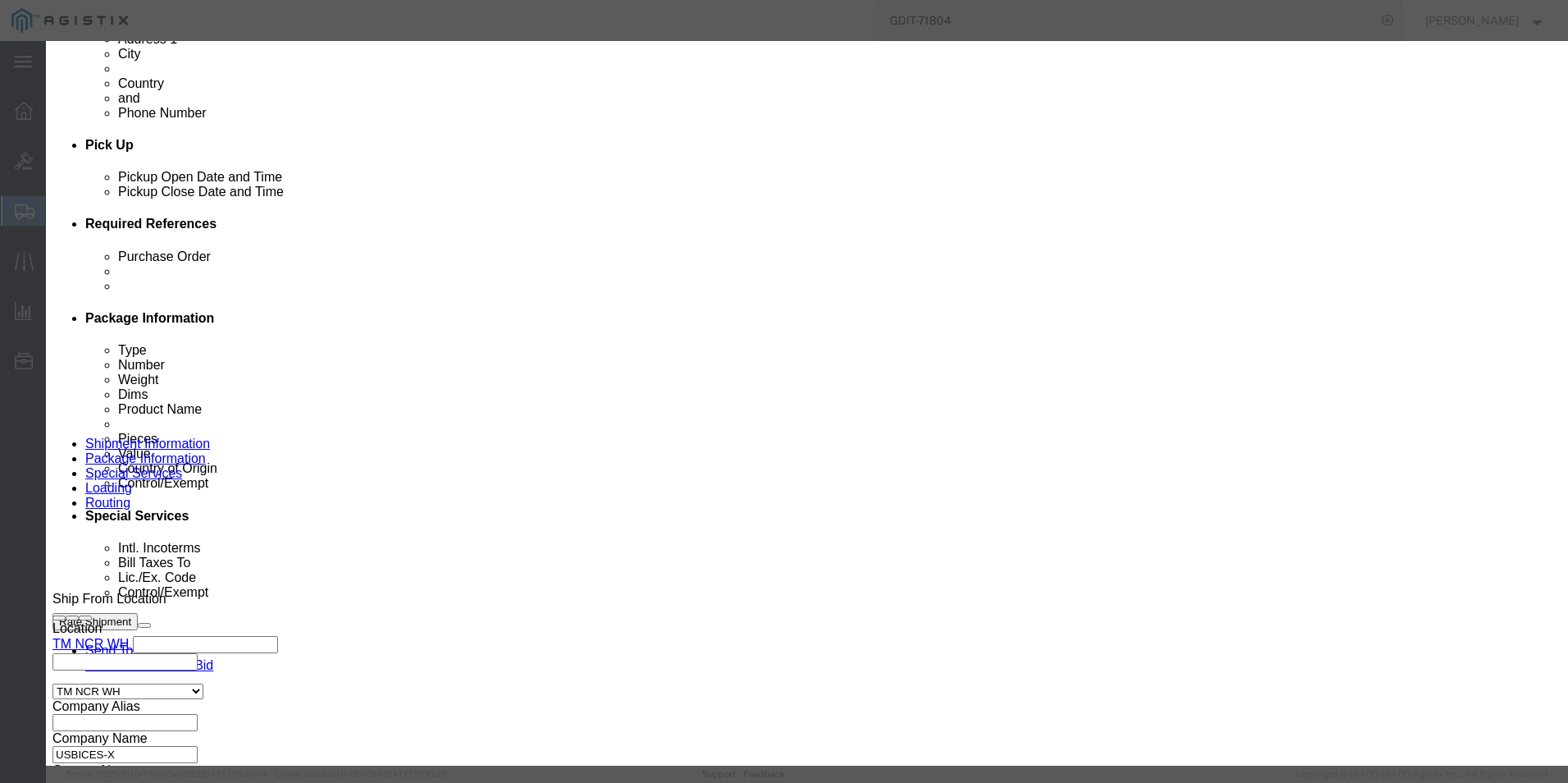
type input "5A991"
click button
type input "8517620090"
click input "text"
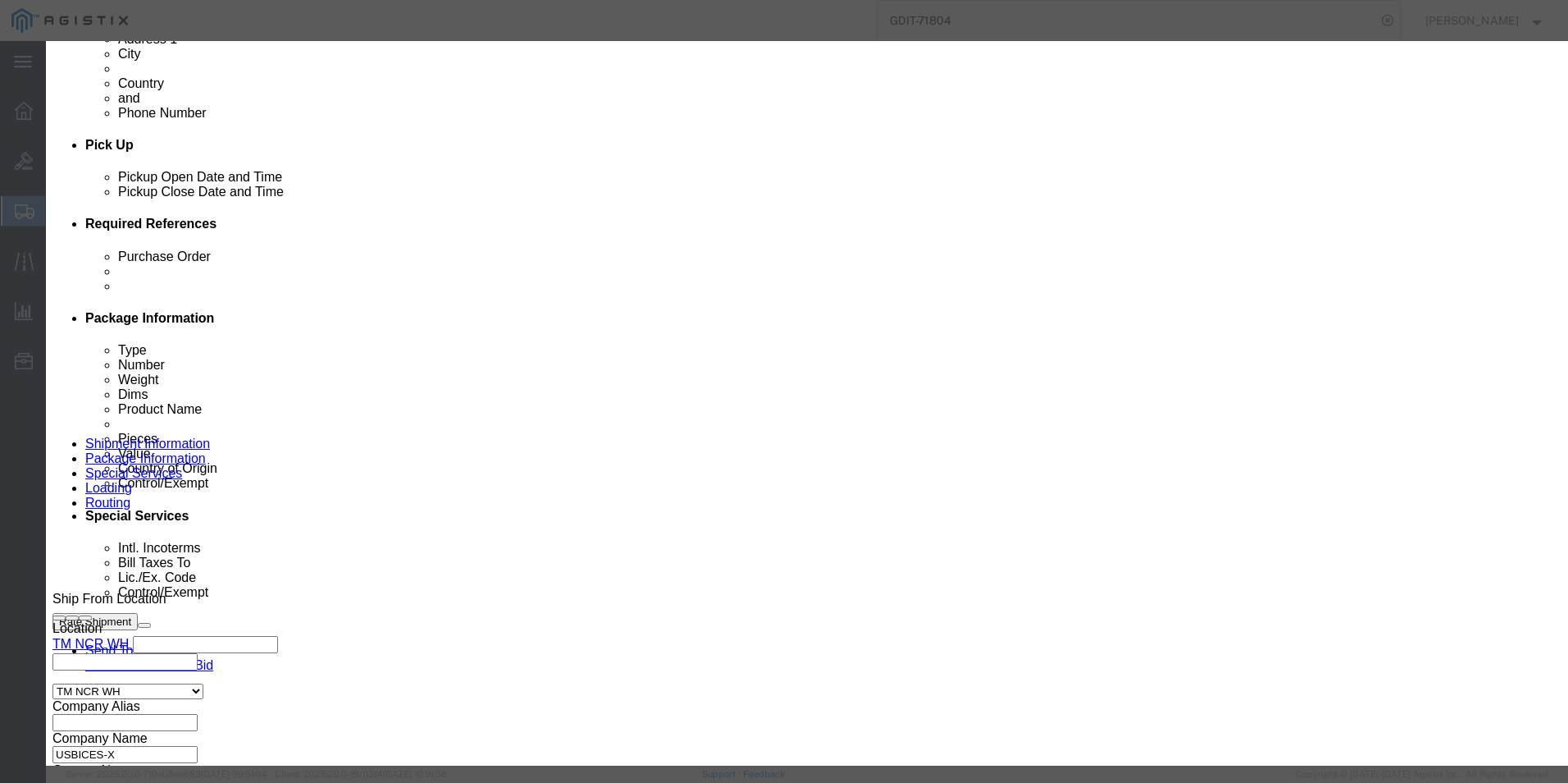
type input "5A991"
click button
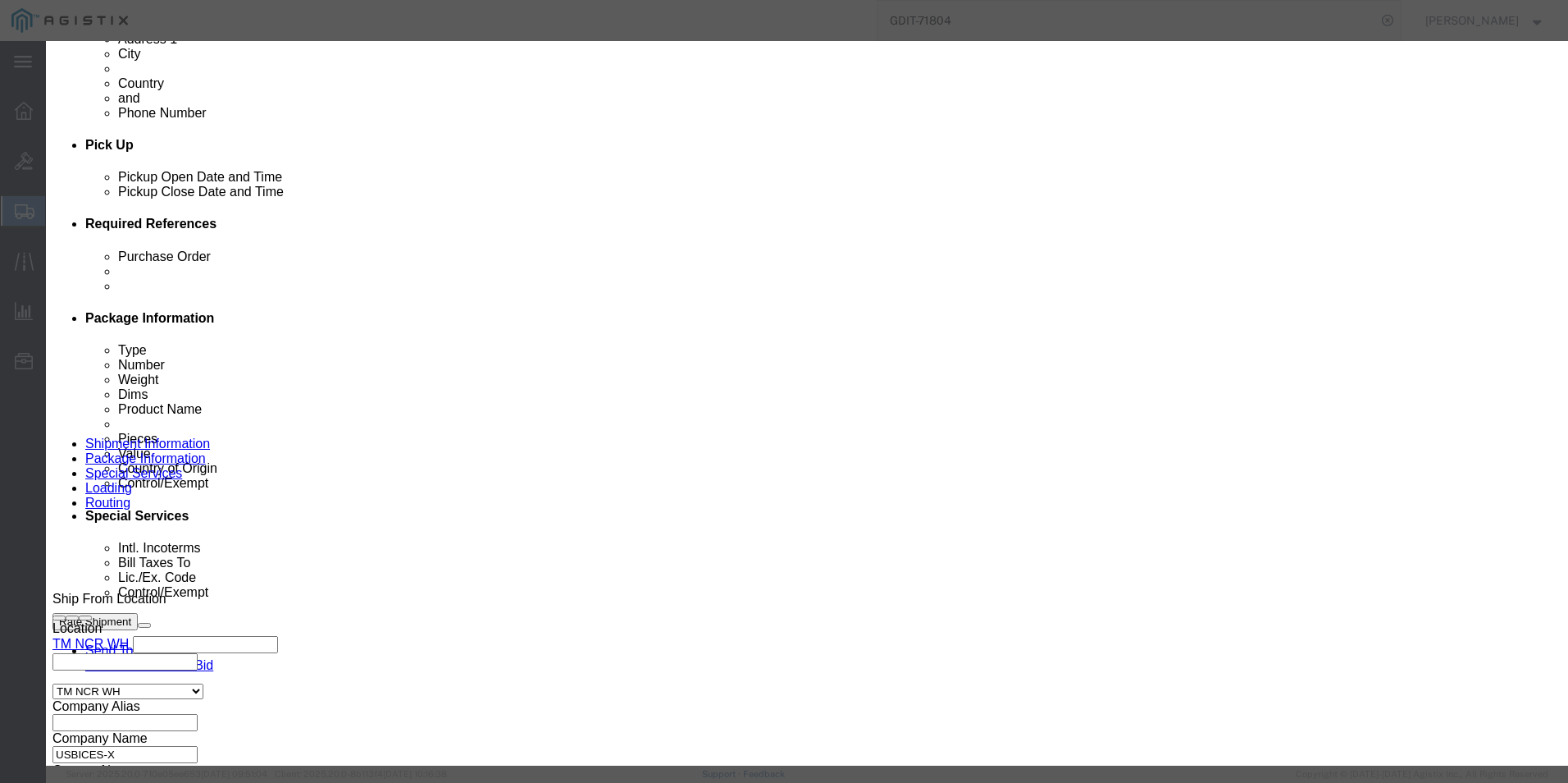
click button
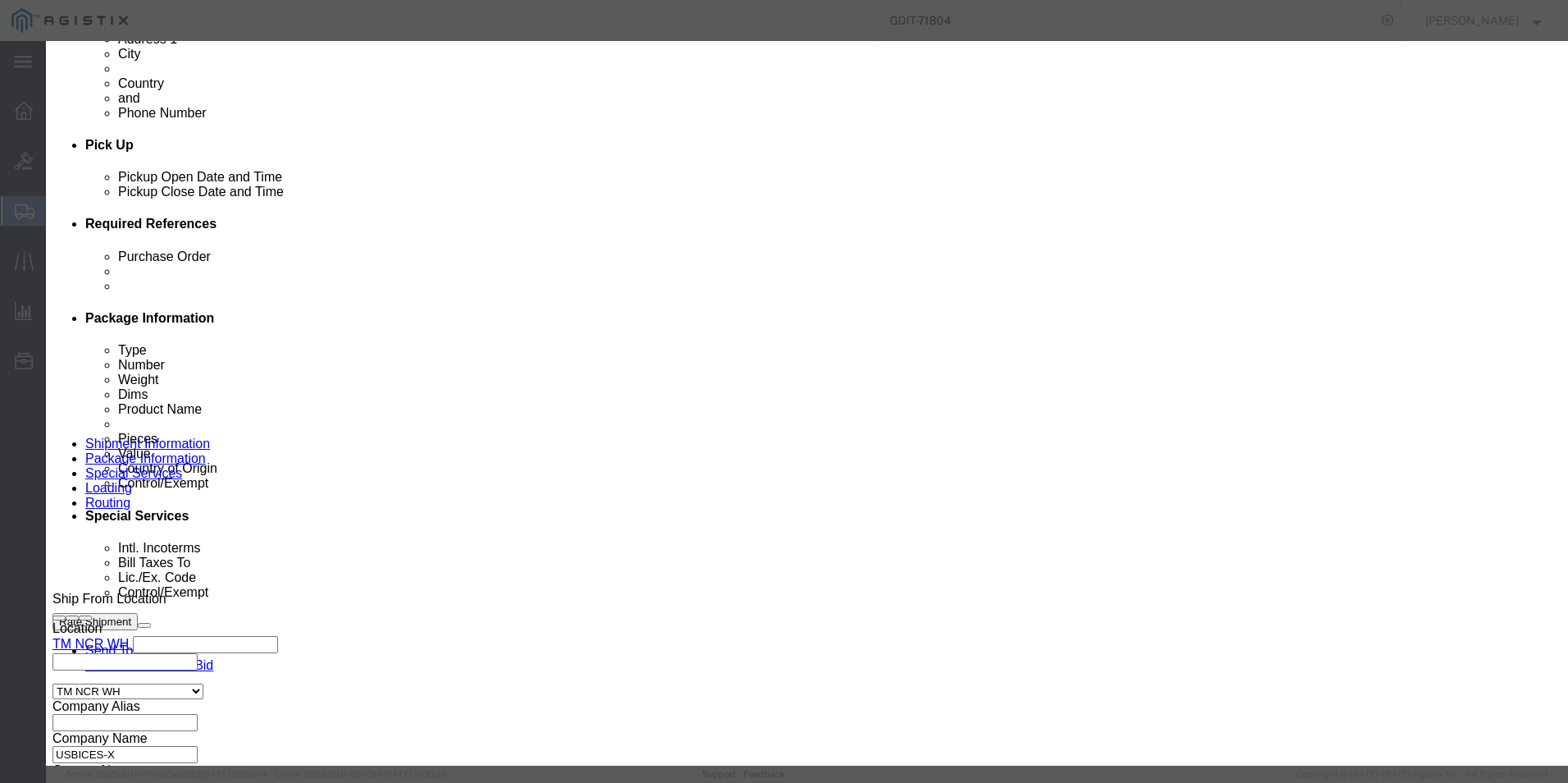
click button
drag, startPoint x: 596, startPoint y: 165, endPoint x: 453, endPoint y: 160, distance: 143.1
click div "Model CP-PWR-CORD-[GEOGRAPHIC_DATA]="
click input "text"
type input "EAR99"
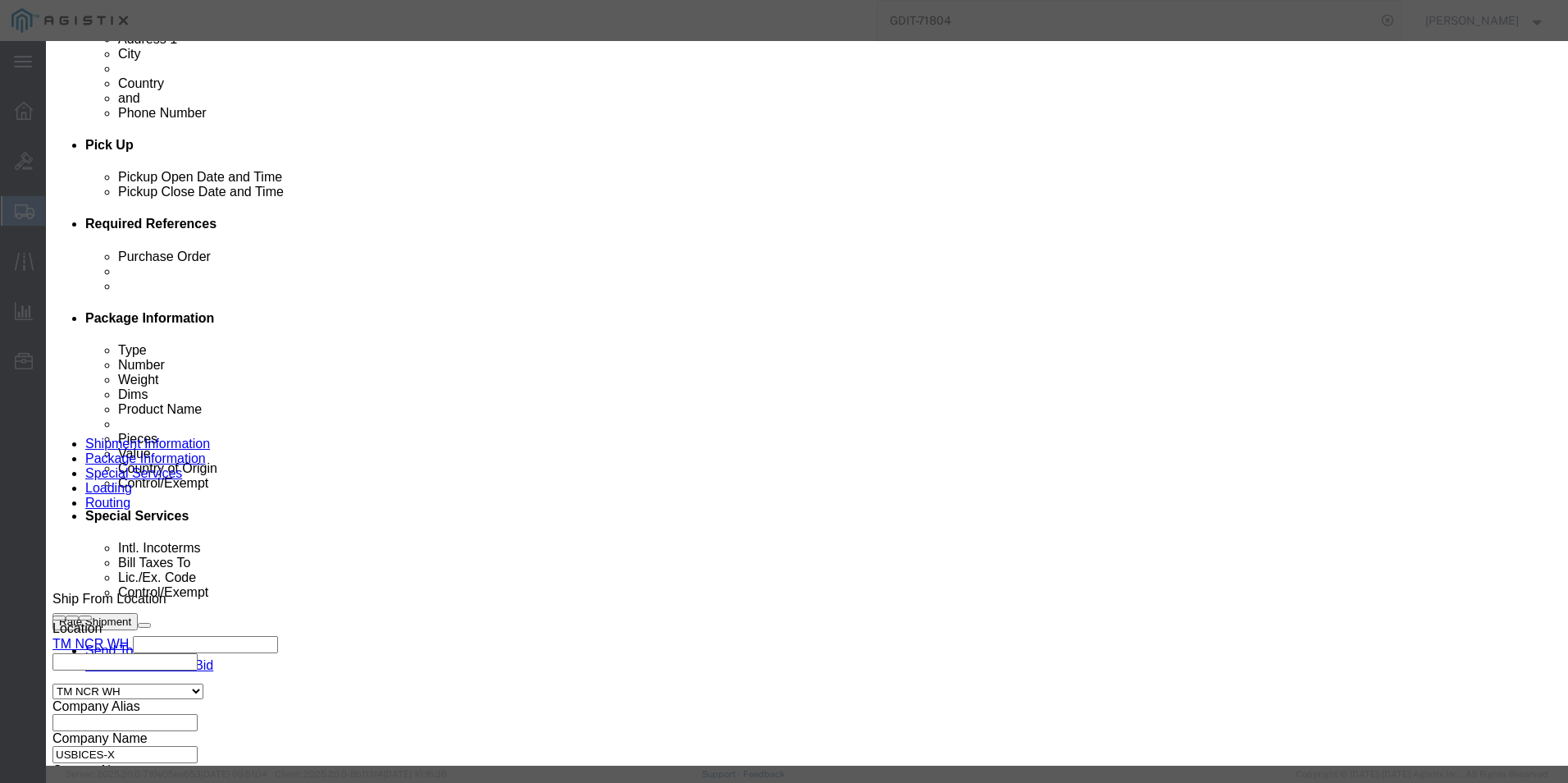
click input "text"
paste input "8544429090"
type input "8544429090"
click button
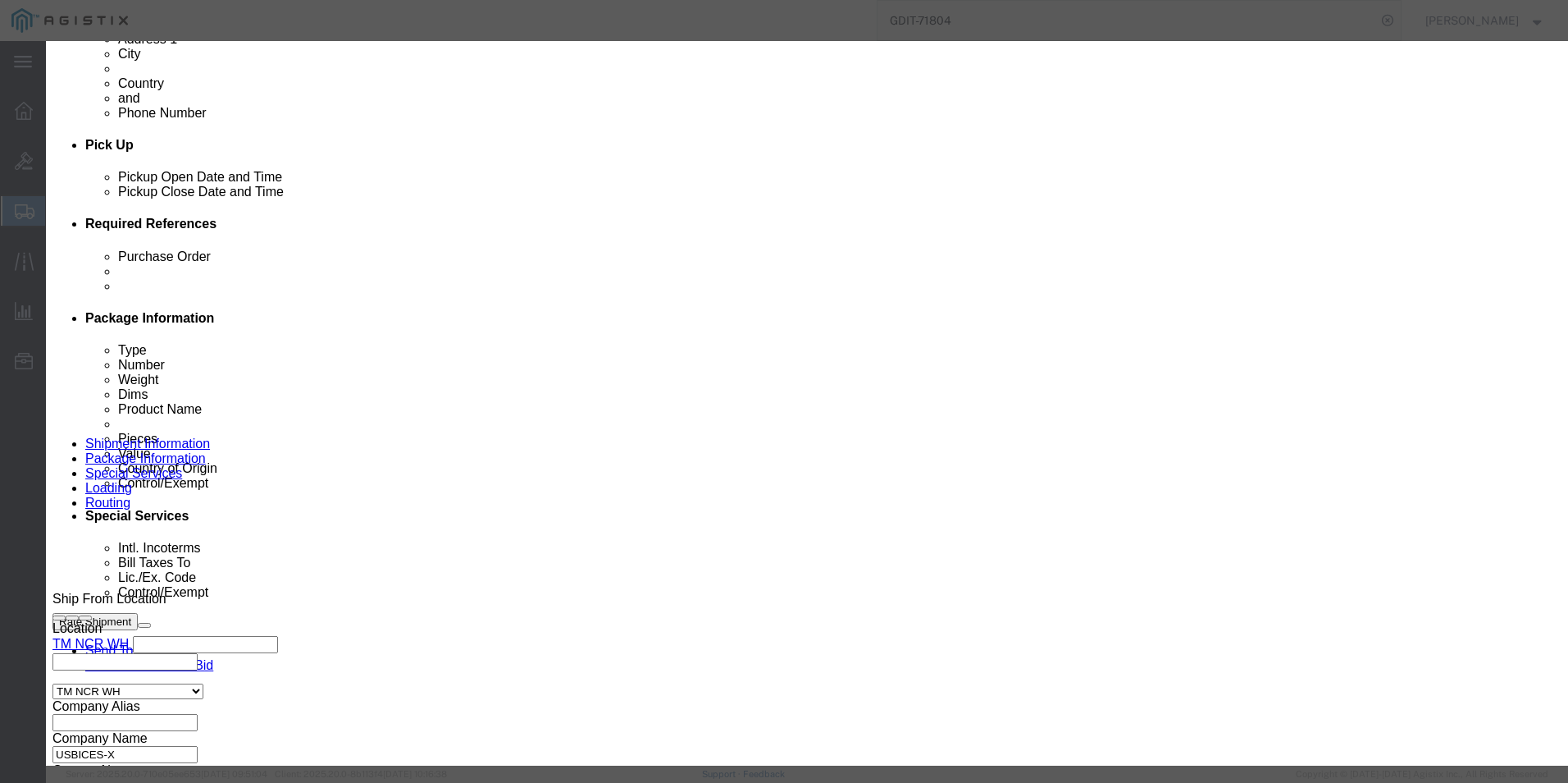
click div
click button "Save & Close"
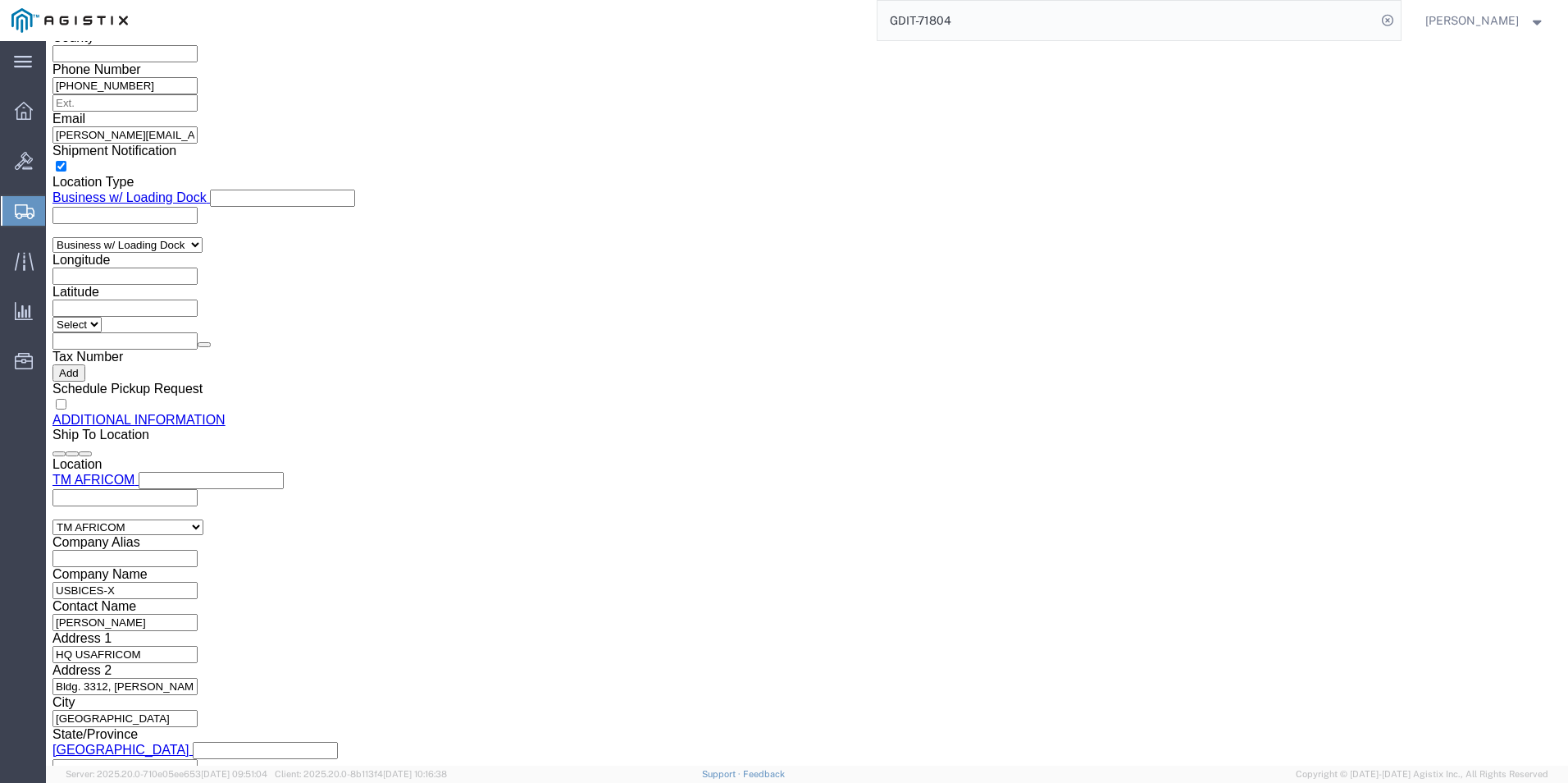
scroll to position [1693, 0]
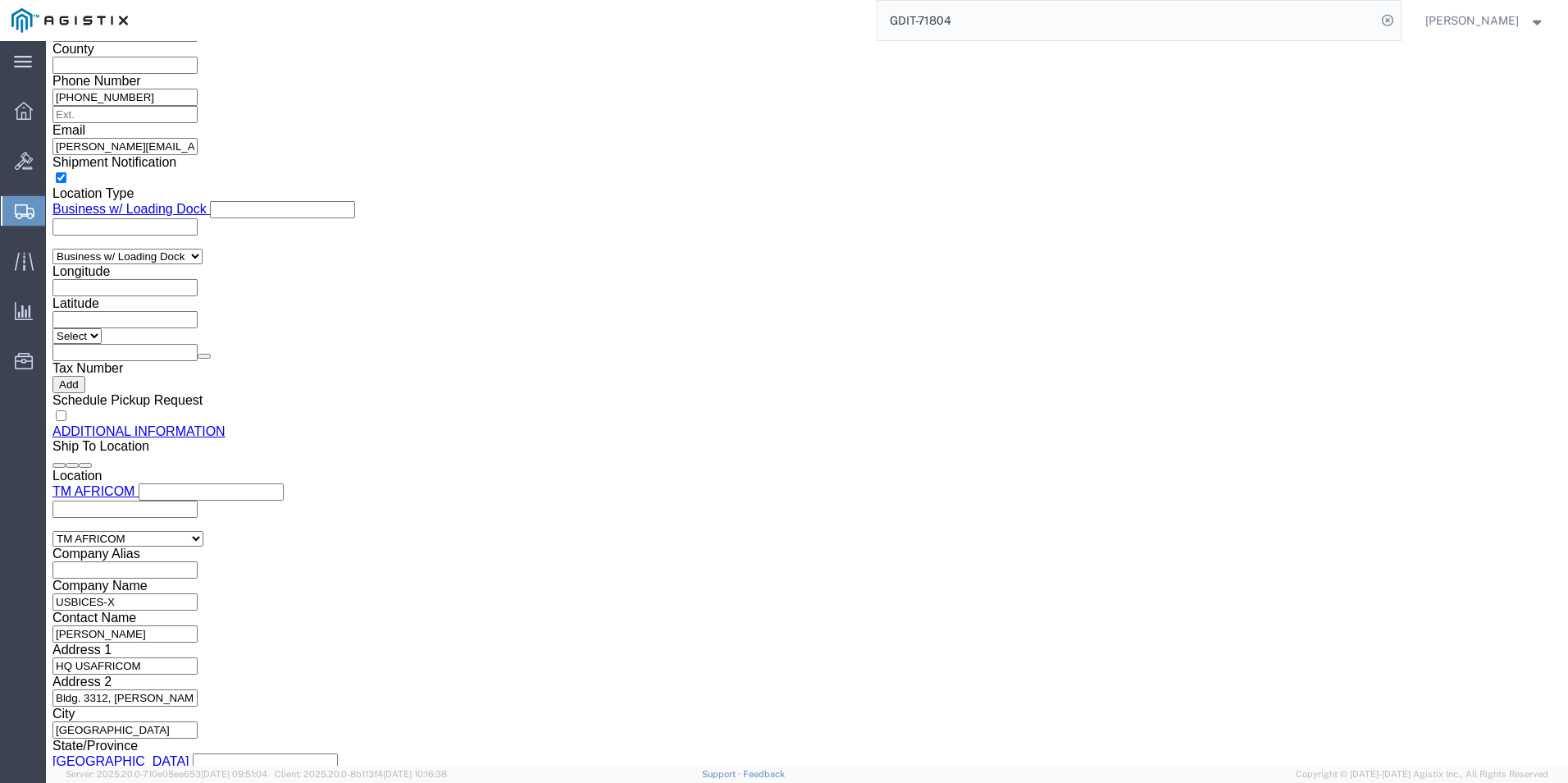
click dd "20.64 USD"
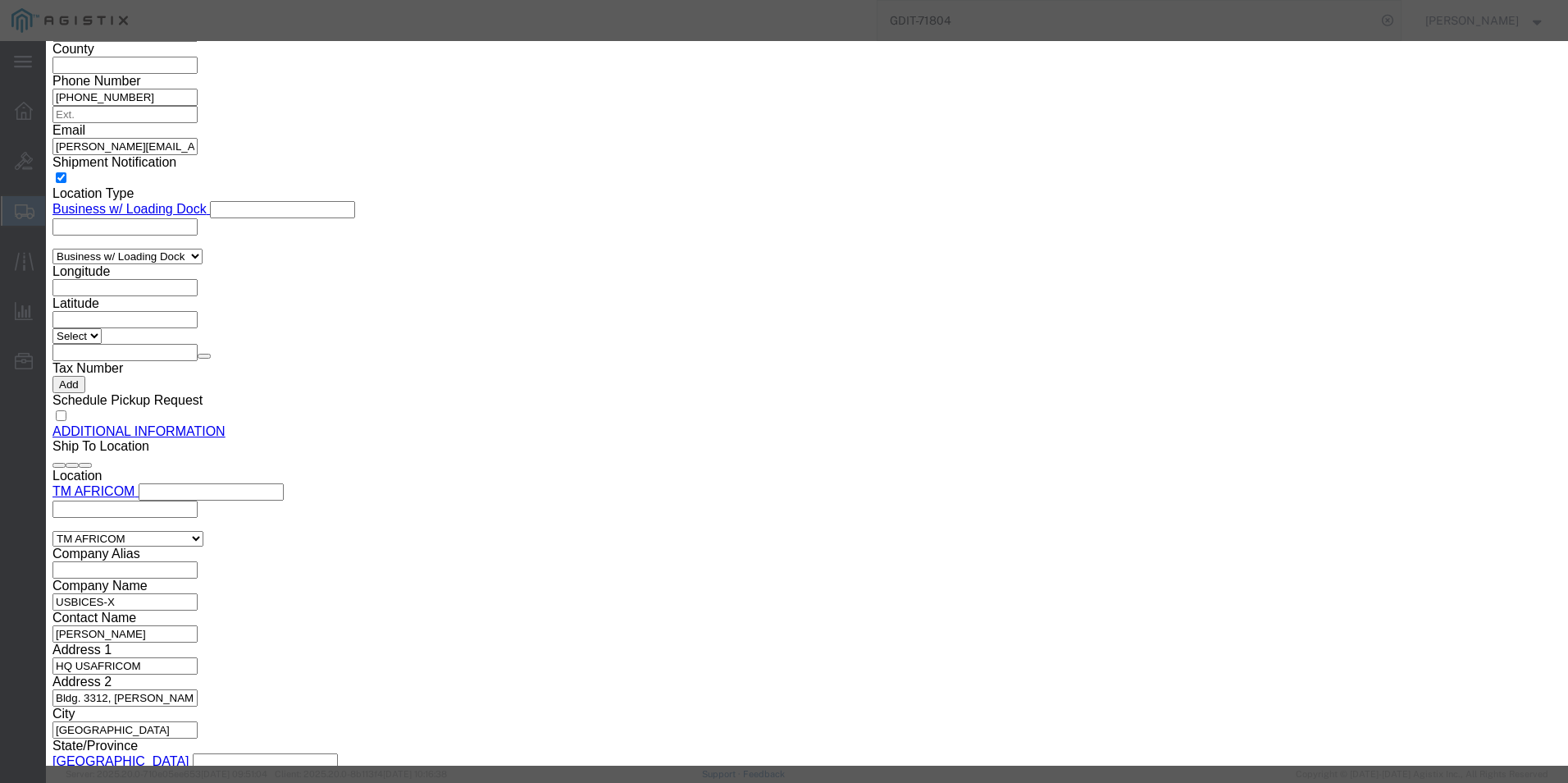
click button "Save & Close"
